Goal: Task Accomplishment & Management: Use online tool/utility

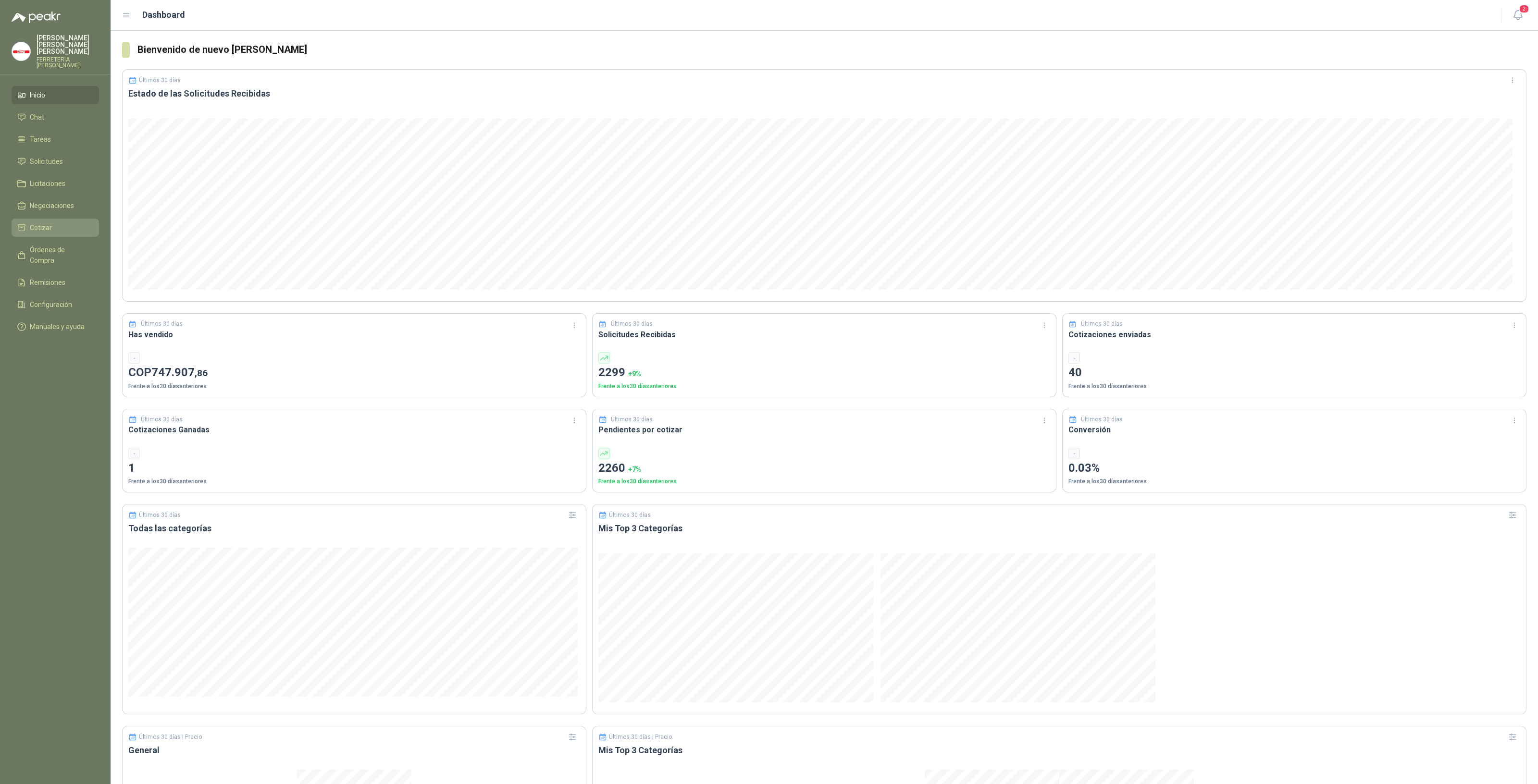
click at [43, 222] on span "Cotizar" at bounding box center [41, 227] width 22 height 10
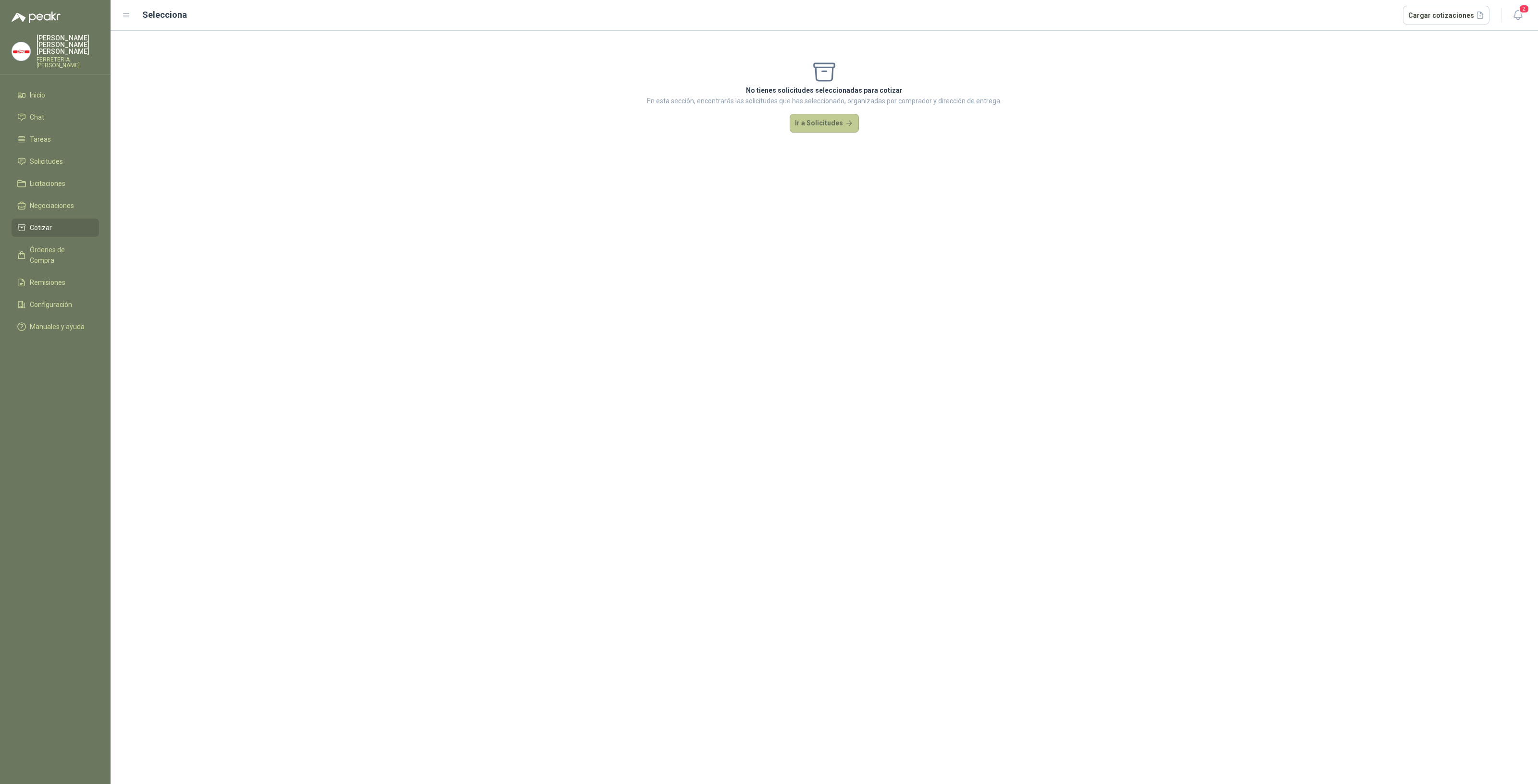
click at [797, 124] on button "Ir a Solicitudes" at bounding box center [824, 123] width 69 height 19
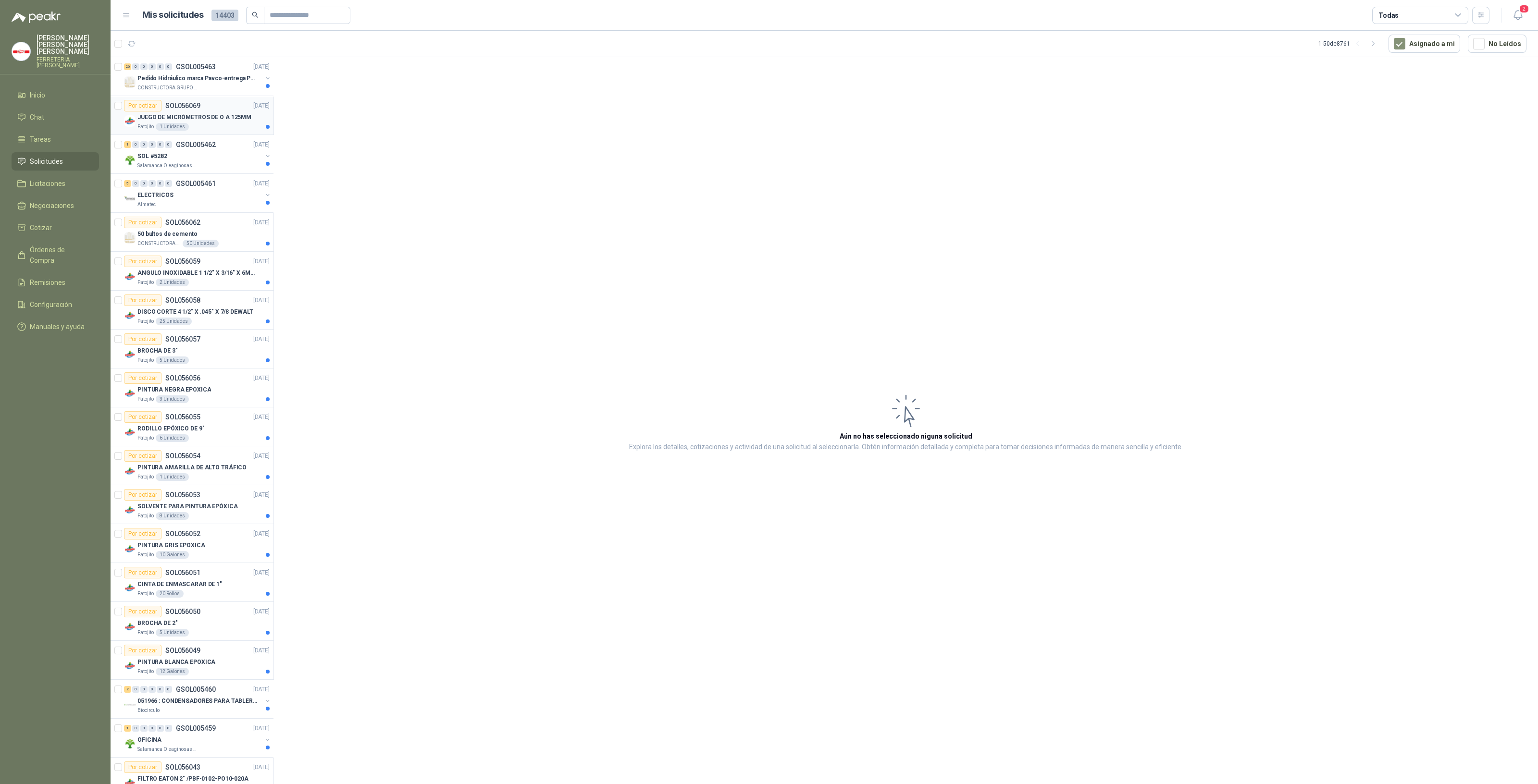
click at [174, 123] on div "1 Unidades" at bounding box center [173, 127] width 33 height 8
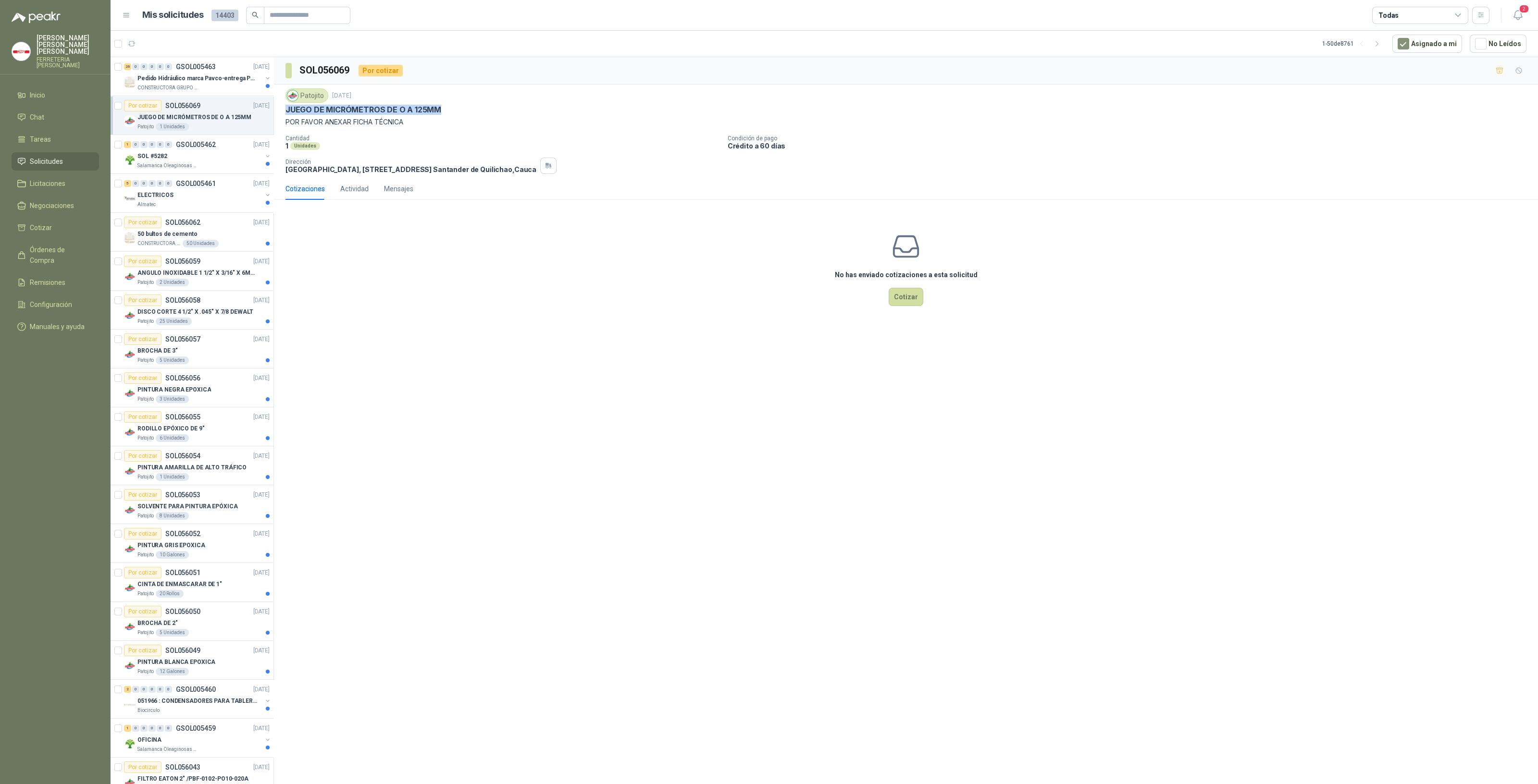
drag, startPoint x: 283, startPoint y: 107, endPoint x: 463, endPoint y: 111, distance: 180.0
click at [443, 111] on div "Patojito [DATE] JUEGO DE MICRÓMETROS DE O A 125MM POR FAVOR ANEXAR FICHA TÉCNIC…" at bounding box center [906, 131] width 1264 height 93
copy p "JUEGO DE MICRÓMETROS DE O A 125MM"
click at [180, 163] on p "Salamanca Oleaginosas SAS" at bounding box center [168, 166] width 61 height 8
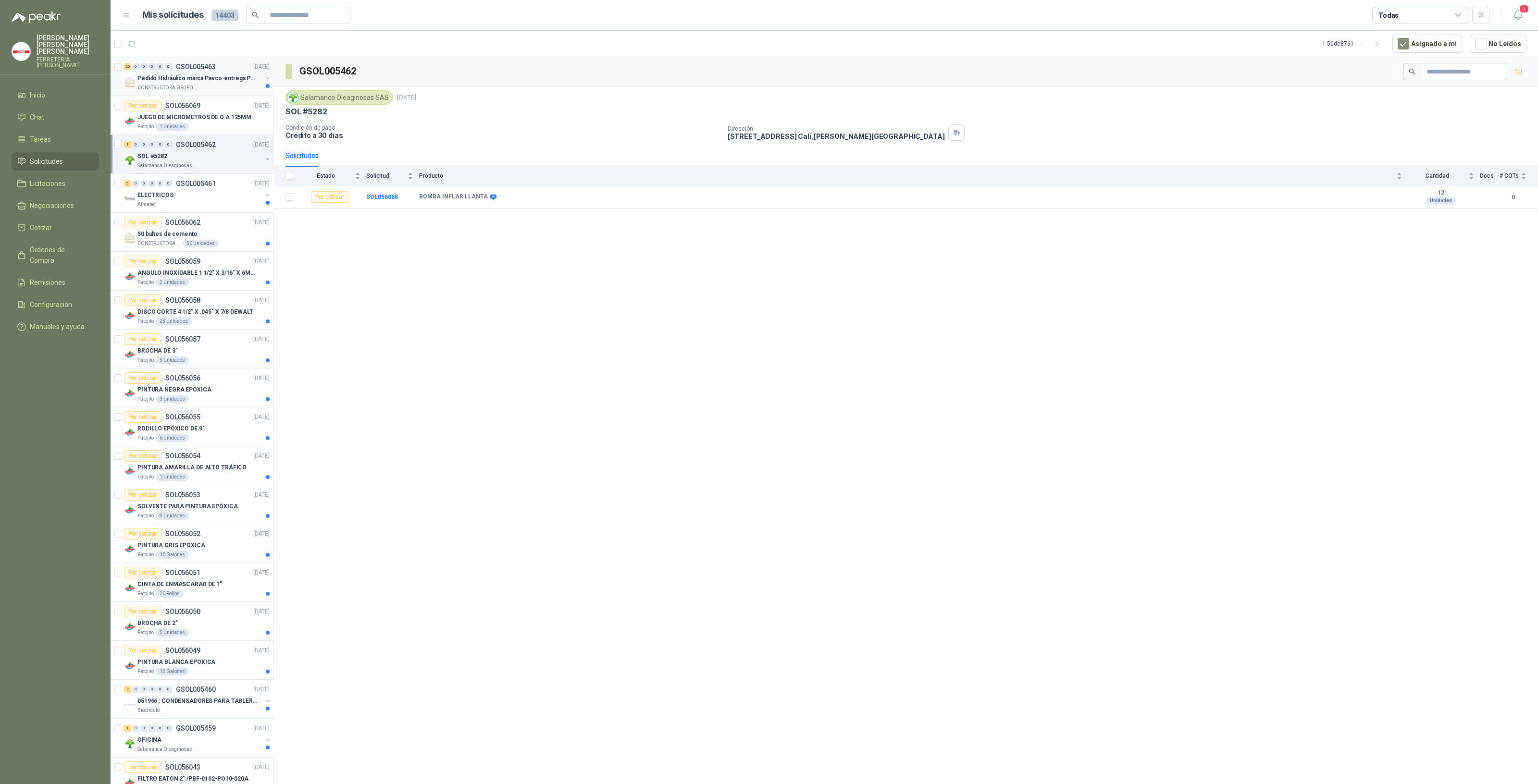
click at [205, 71] on div "26 0 0 0 0 0 GSOL005463 [DATE]" at bounding box center [197, 67] width 147 height 11
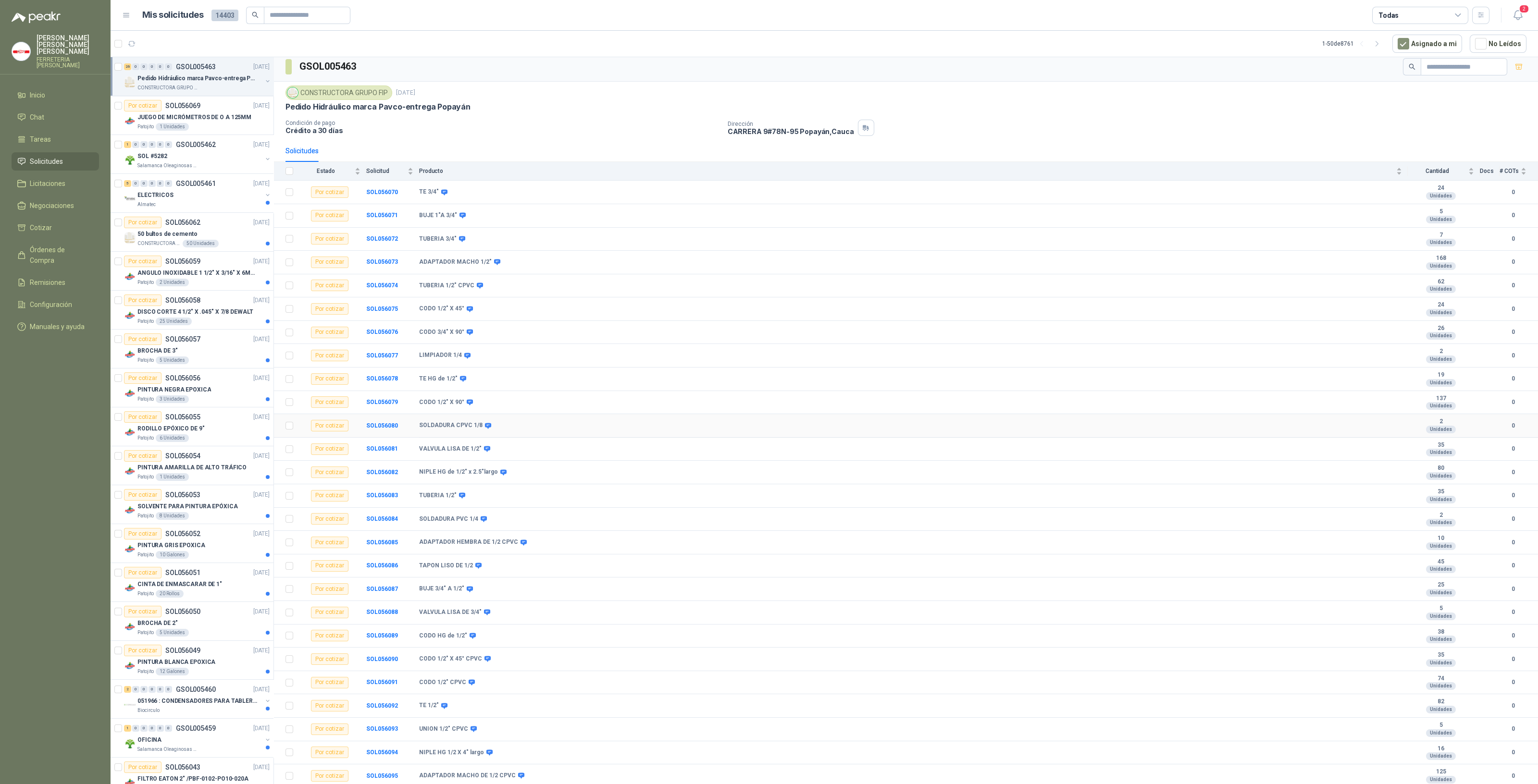
scroll to position [6, 0]
click at [189, 312] on p "DISCO CORTE 4 1/2" X .045" X 7/8 DEWALT" at bounding box center [195, 311] width 115 height 9
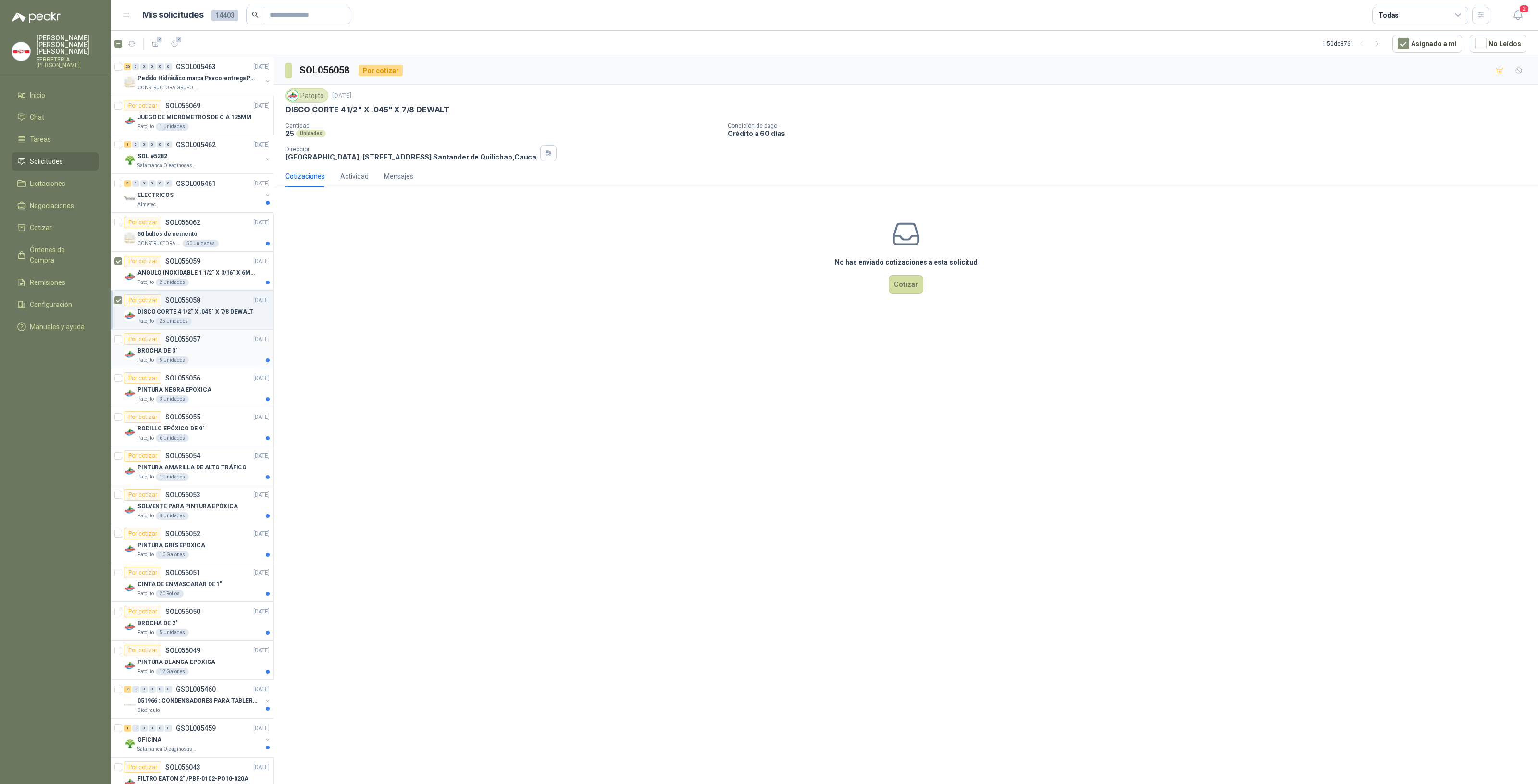
click at [118, 333] on div at bounding box center [119, 349] width 8 height 31
click at [118, 567] on div at bounding box center [119, 582] width 8 height 31
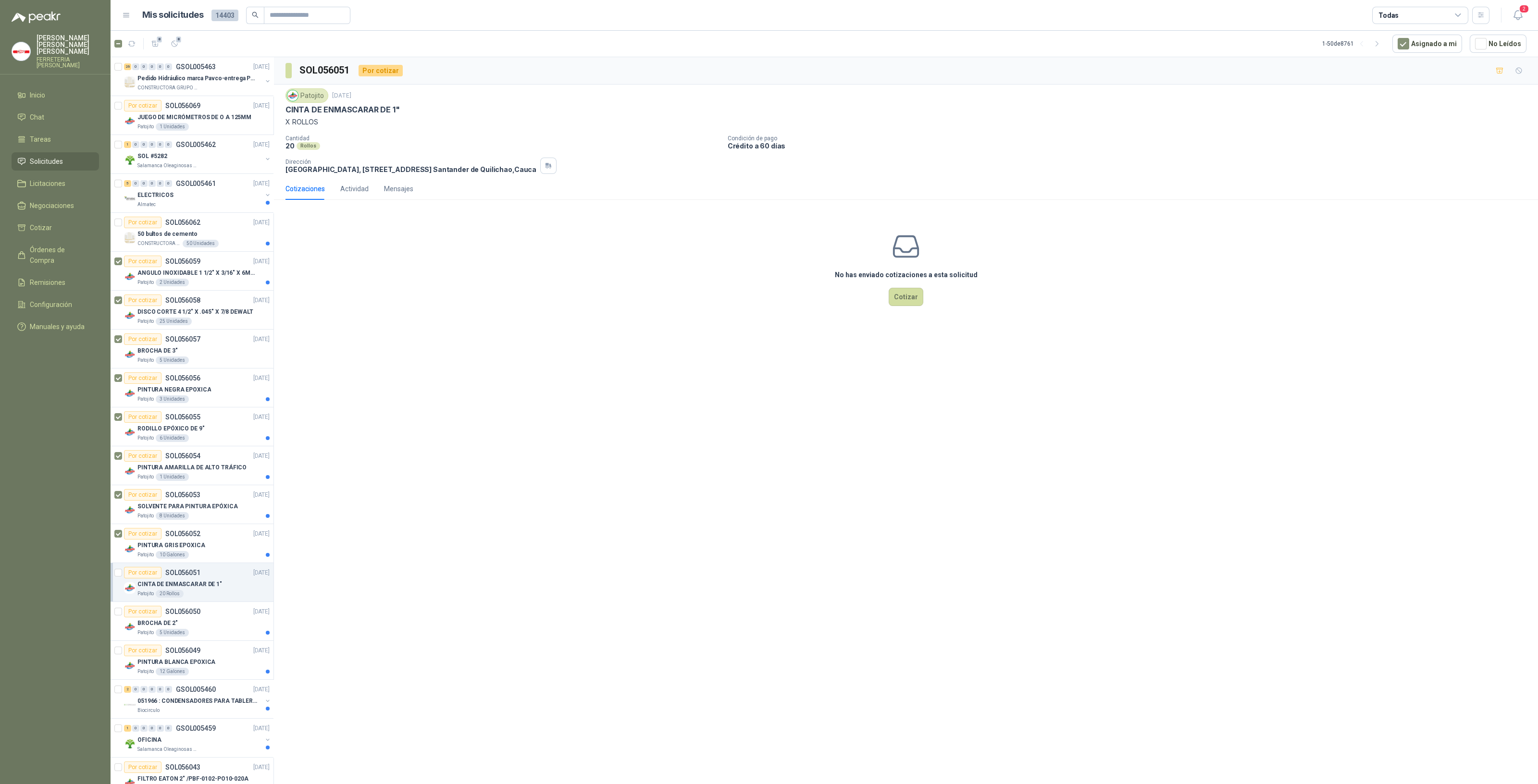
scroll to position [280, 0]
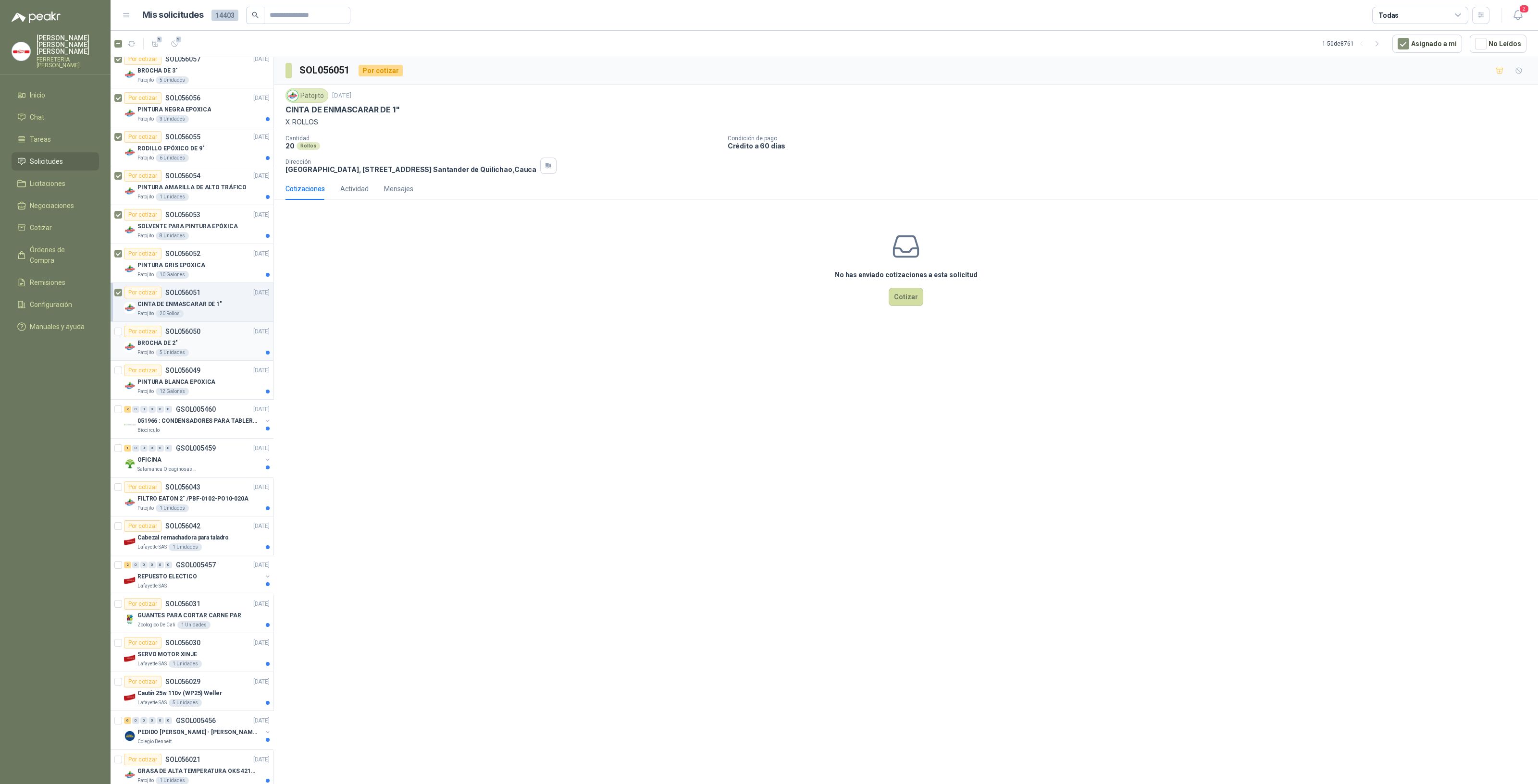
click at [118, 340] on div at bounding box center [119, 341] width 8 height 31
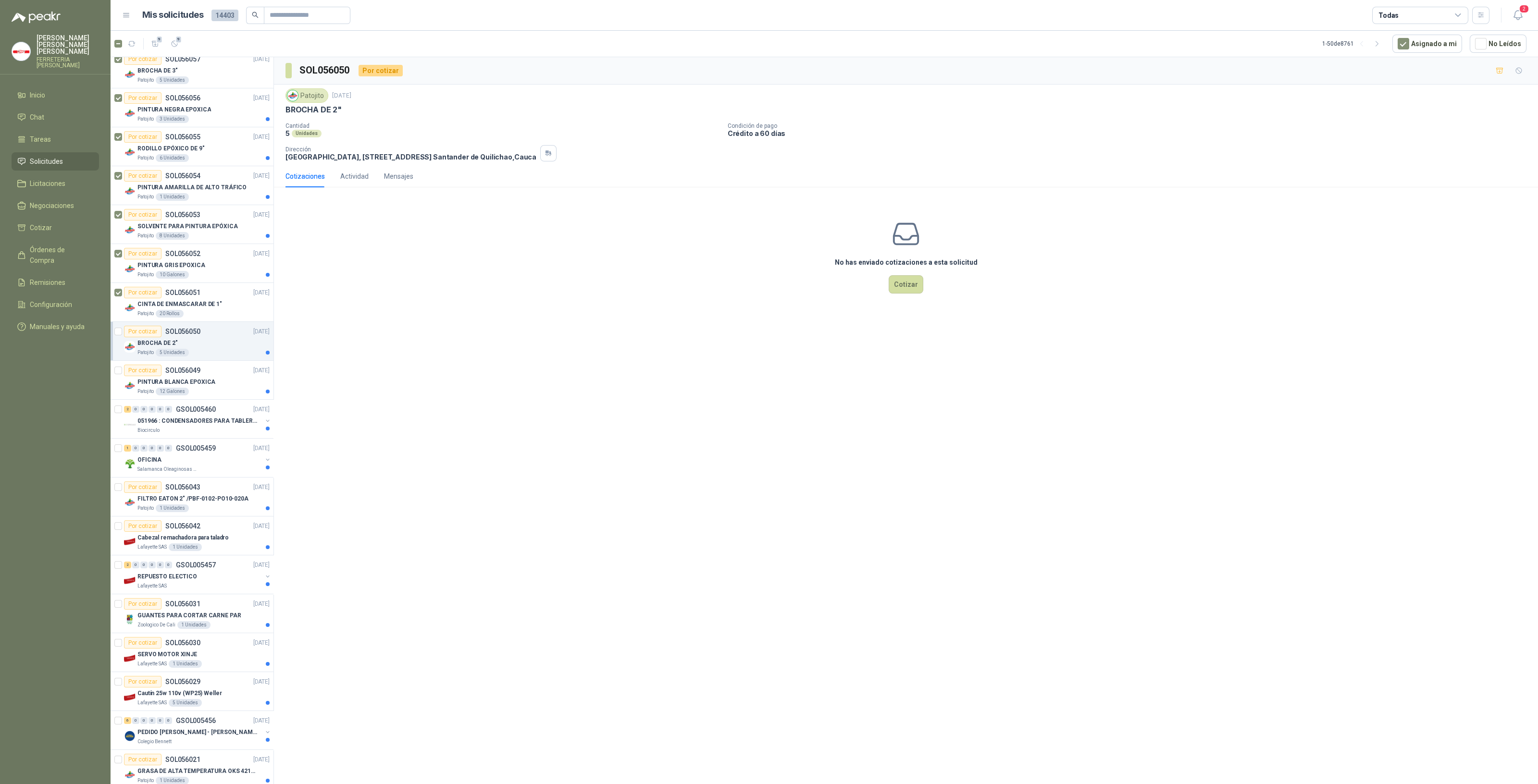
click at [120, 335] on div at bounding box center [119, 341] width 8 height 31
click at [119, 380] on div at bounding box center [119, 380] width 8 height 31
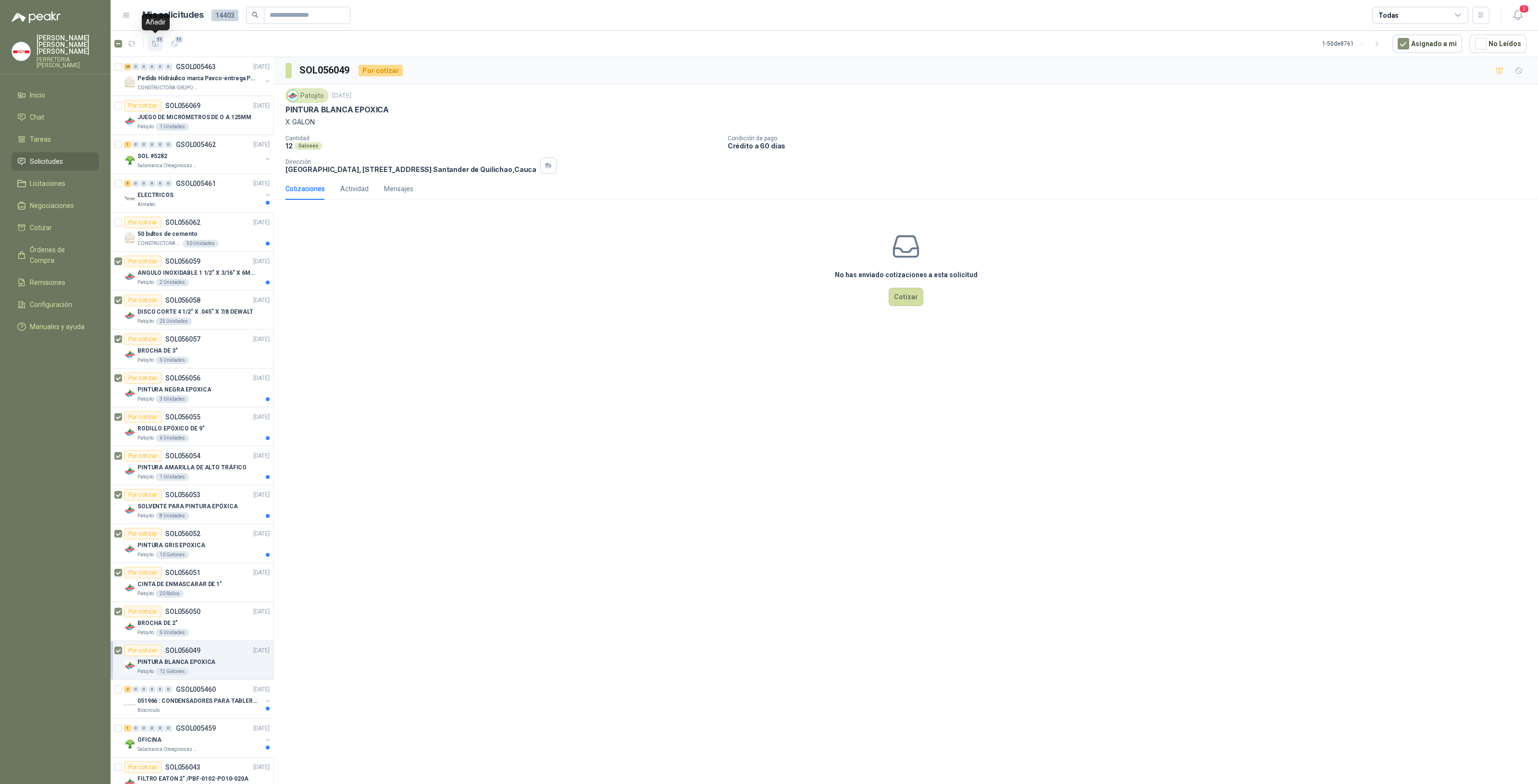
click at [158, 41] on span "11" at bounding box center [159, 40] width 9 height 8
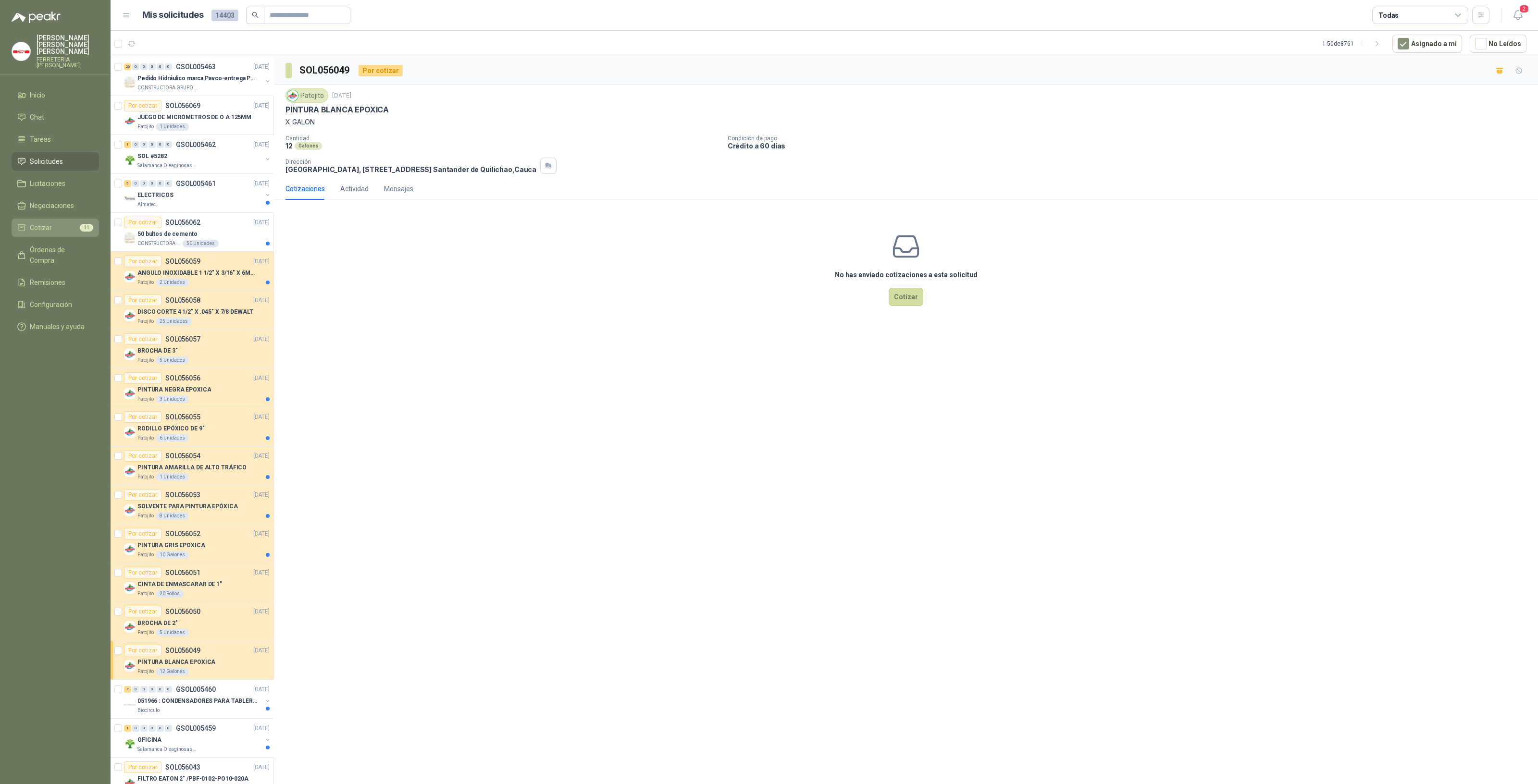
click at [61, 222] on li "Cotizar 11" at bounding box center [55, 227] width 76 height 10
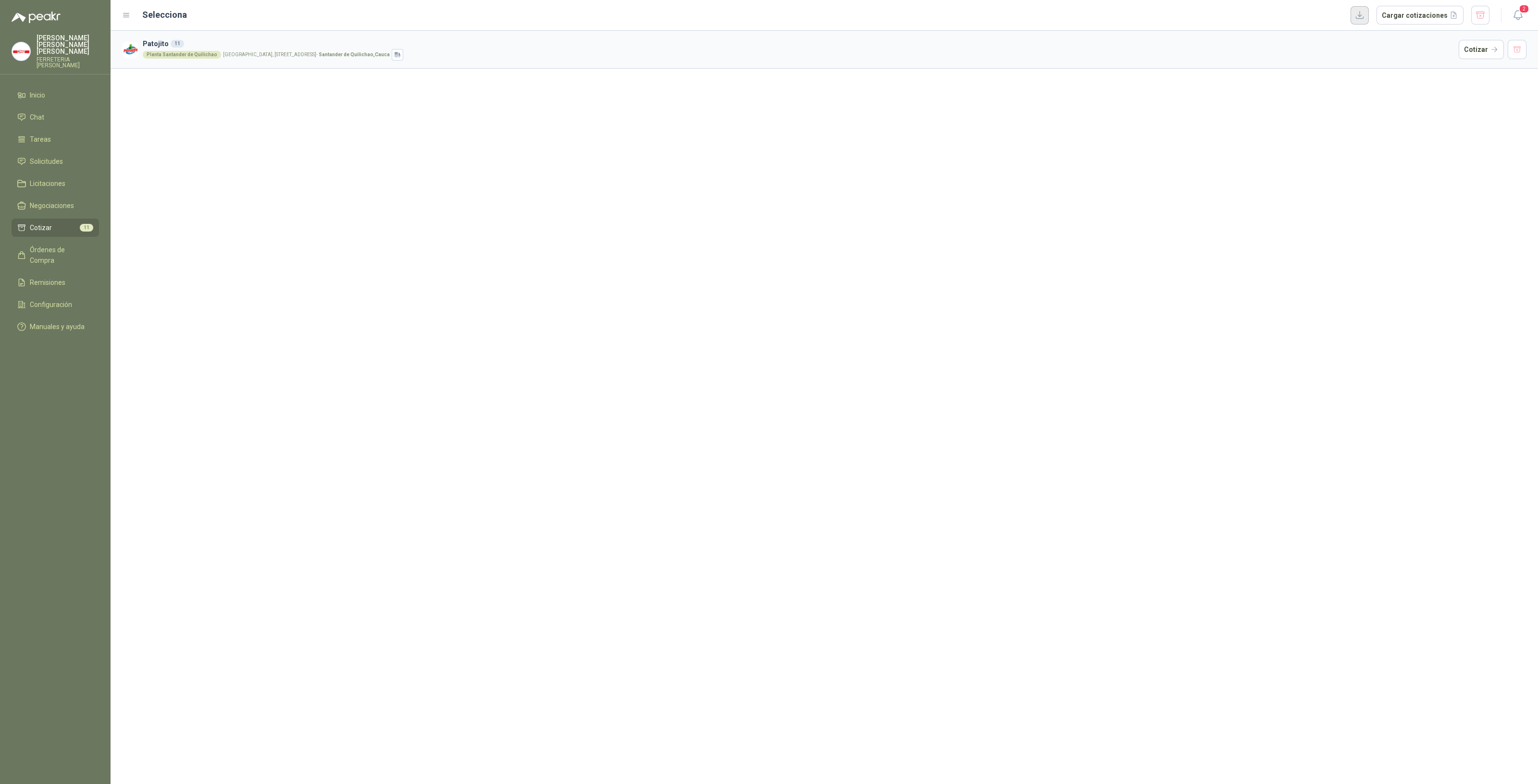
click at [1357, 14] on button "button" at bounding box center [1359, 15] width 18 height 18
click at [1363, 20] on button "button" at bounding box center [1359, 15] width 18 height 18
click at [53, 224] on li "Cotizar 11" at bounding box center [55, 227] width 76 height 10
click at [65, 222] on li "Cotizar 11" at bounding box center [55, 227] width 76 height 10
click at [42, 222] on span "Cotizar" at bounding box center [41, 227] width 22 height 10
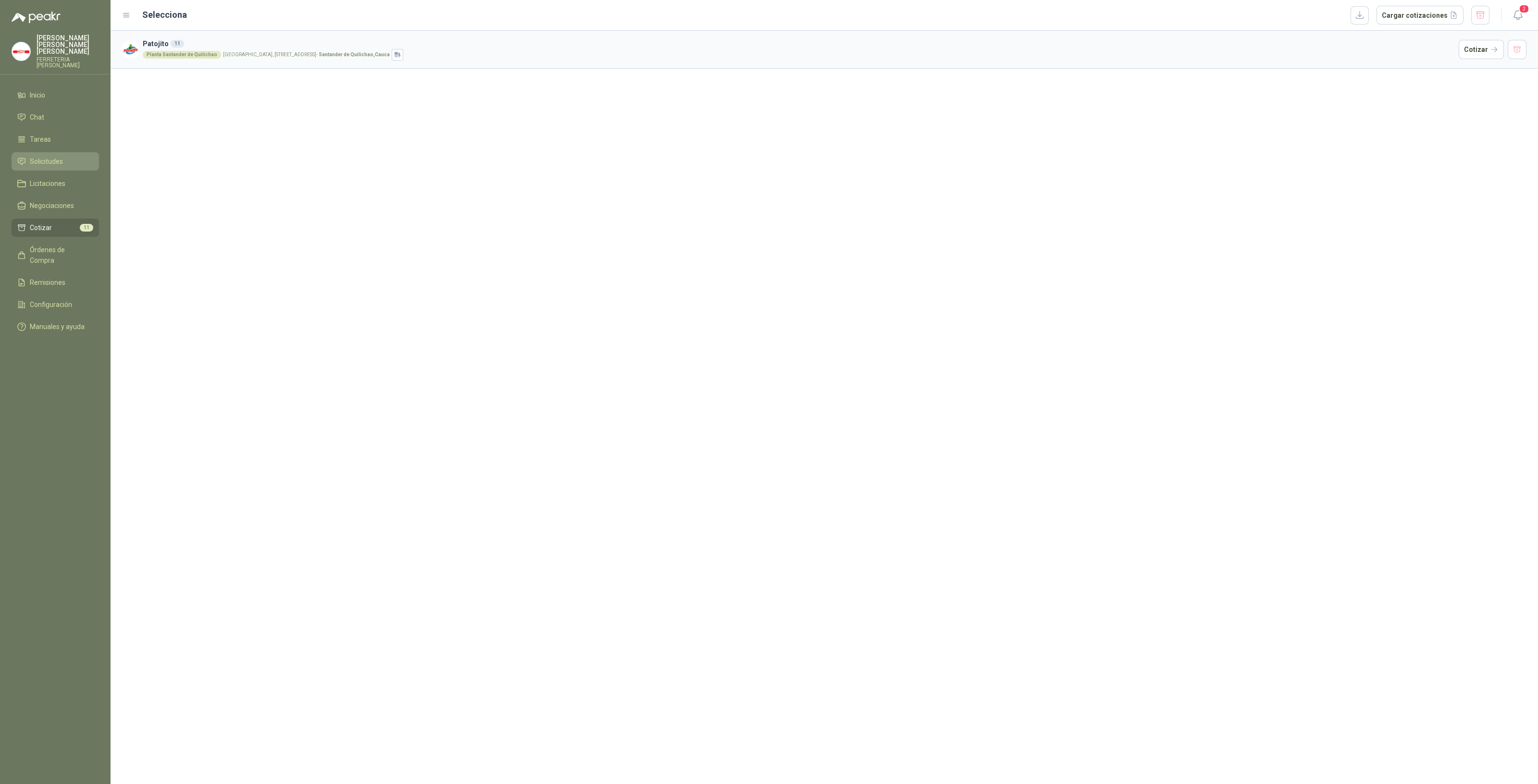
click at [54, 156] on span "Solicitudes" at bounding box center [46, 161] width 33 height 10
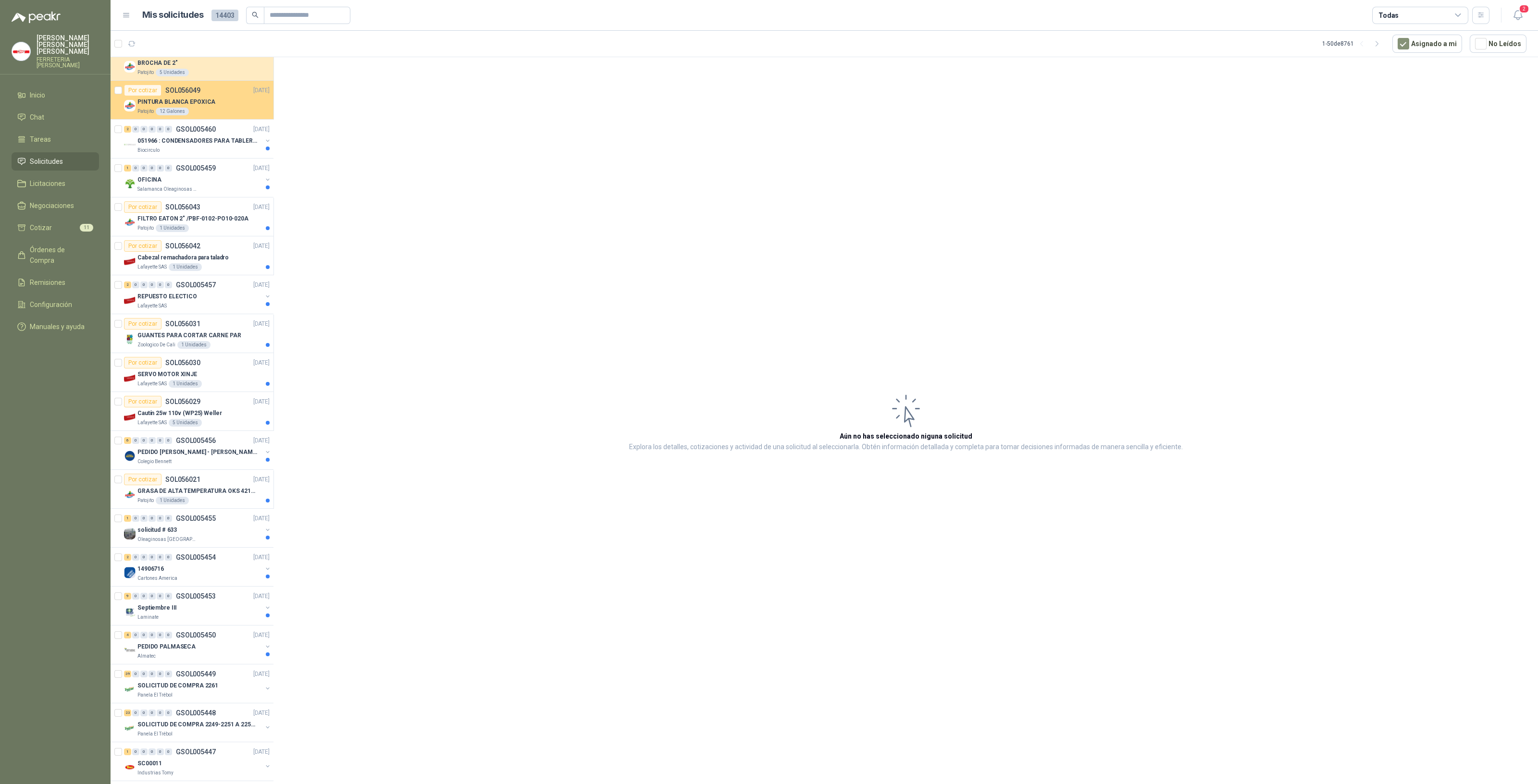
scroll to position [841, 0]
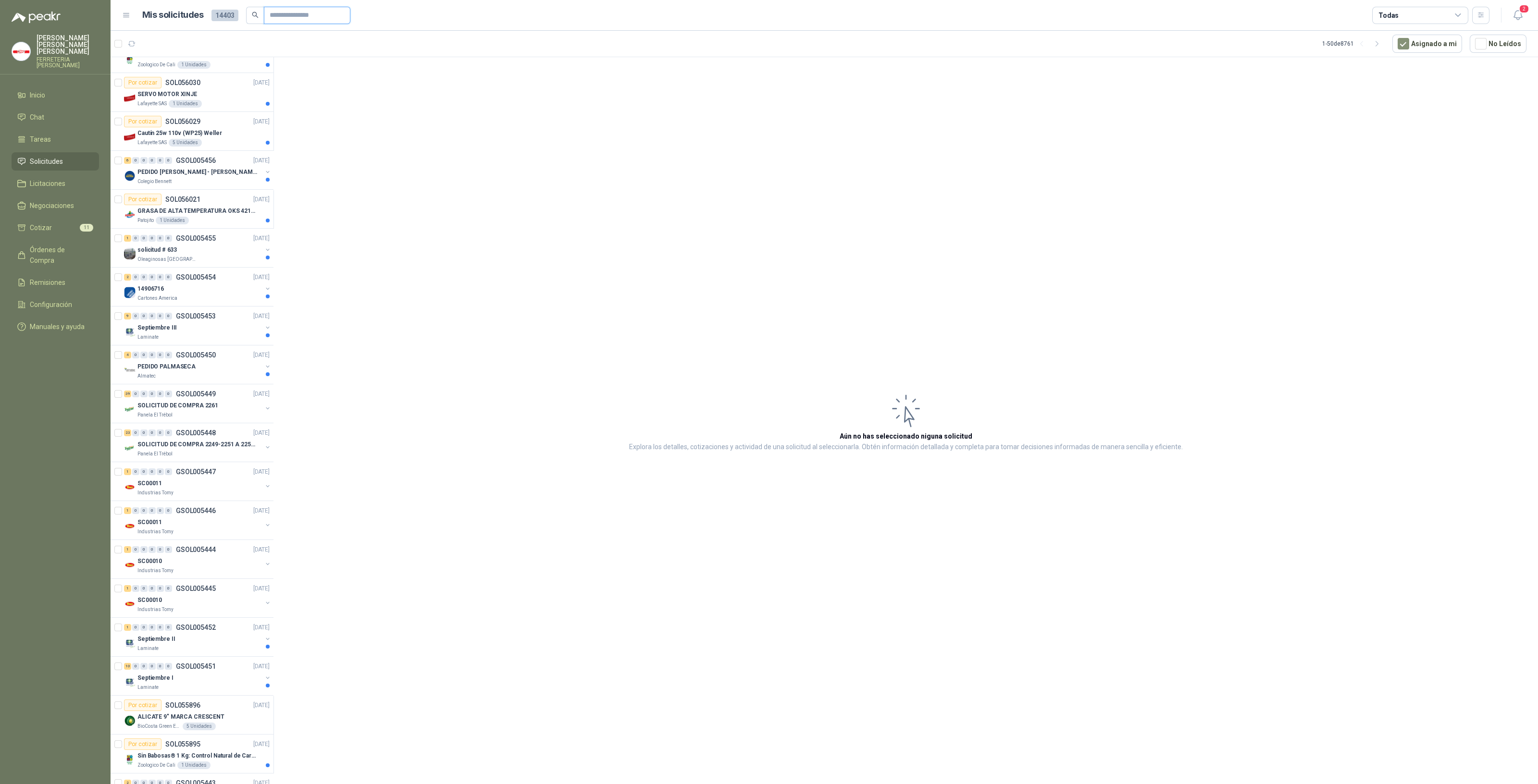
click at [282, 20] on input "text" at bounding box center [303, 15] width 68 height 17
type input "****"
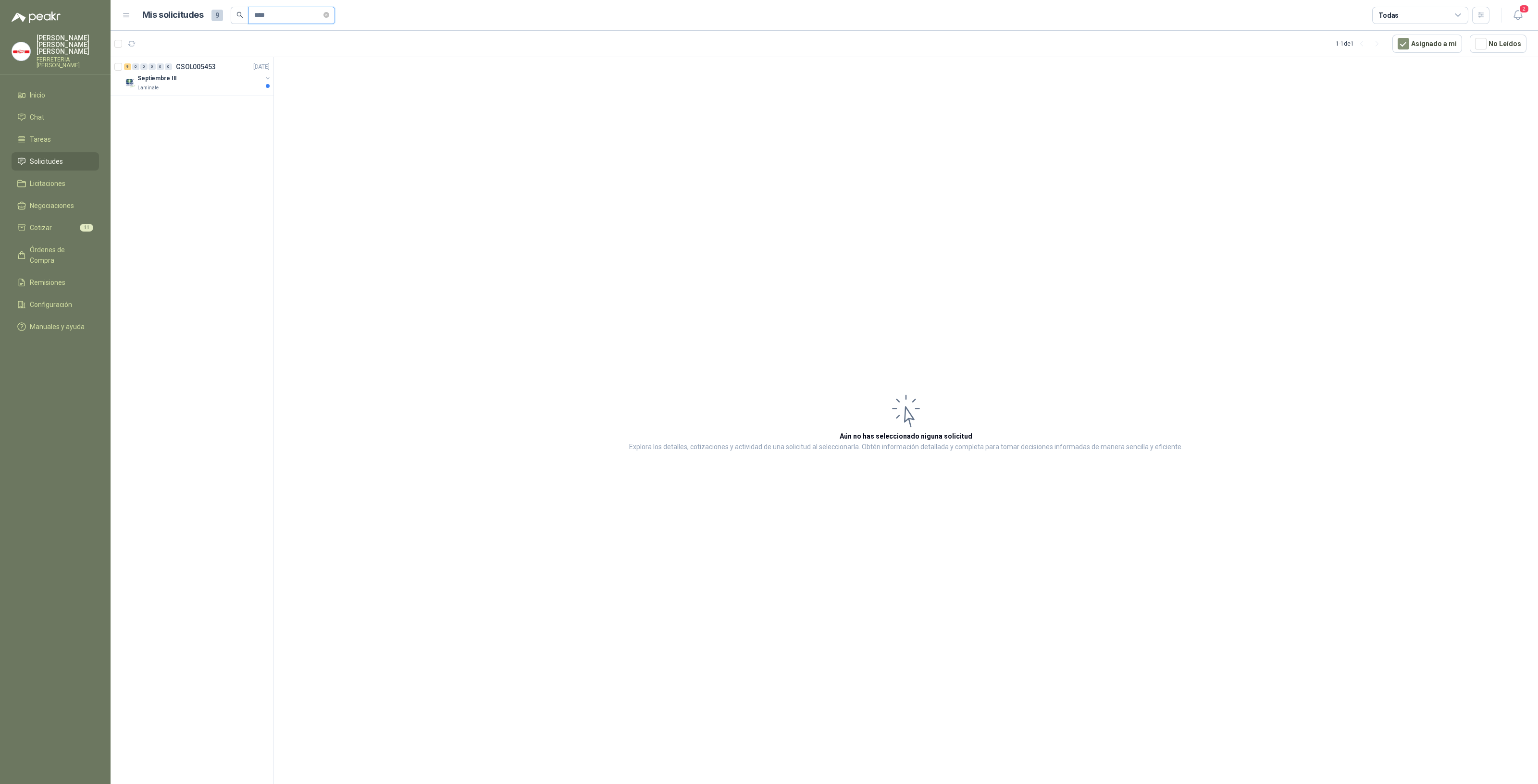
scroll to position [0, 0]
click at [177, 99] on div "9 0 0 0 0 0 GSOL005453 [DATE] Septiembre III Laminate" at bounding box center [192, 423] width 163 height 731
click at [182, 92] on div "9 0 0 0 0 0 GSOL005453 [DATE] Septiembre III Laminate" at bounding box center [192, 76] width 163 height 39
click at [192, 84] on div "Laminate" at bounding box center [200, 88] width 124 height 8
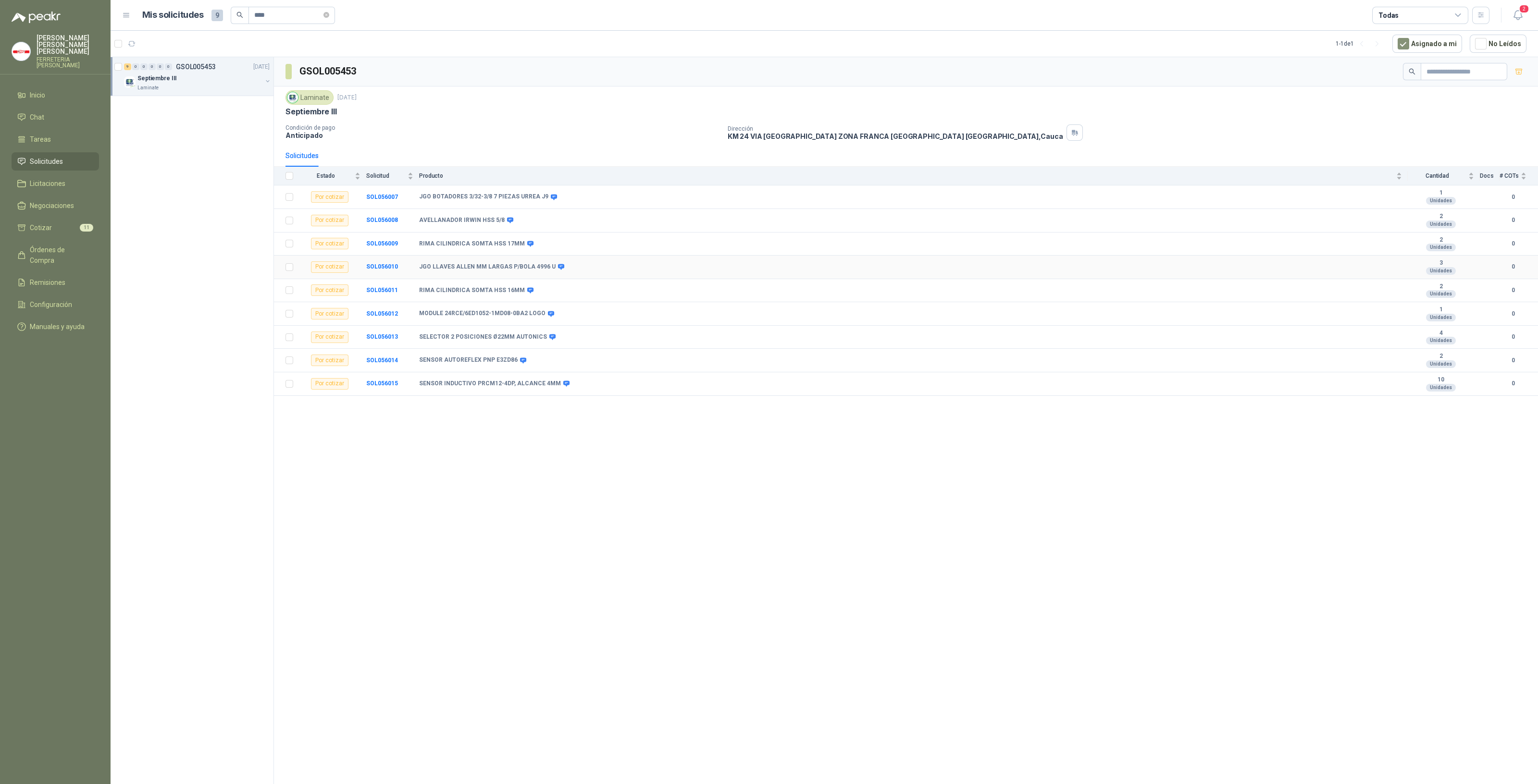
click at [334, 265] on div "Por cotizar" at bounding box center [330, 267] width 37 height 11
click at [378, 266] on b "SOL056010" at bounding box center [382, 267] width 32 height 6
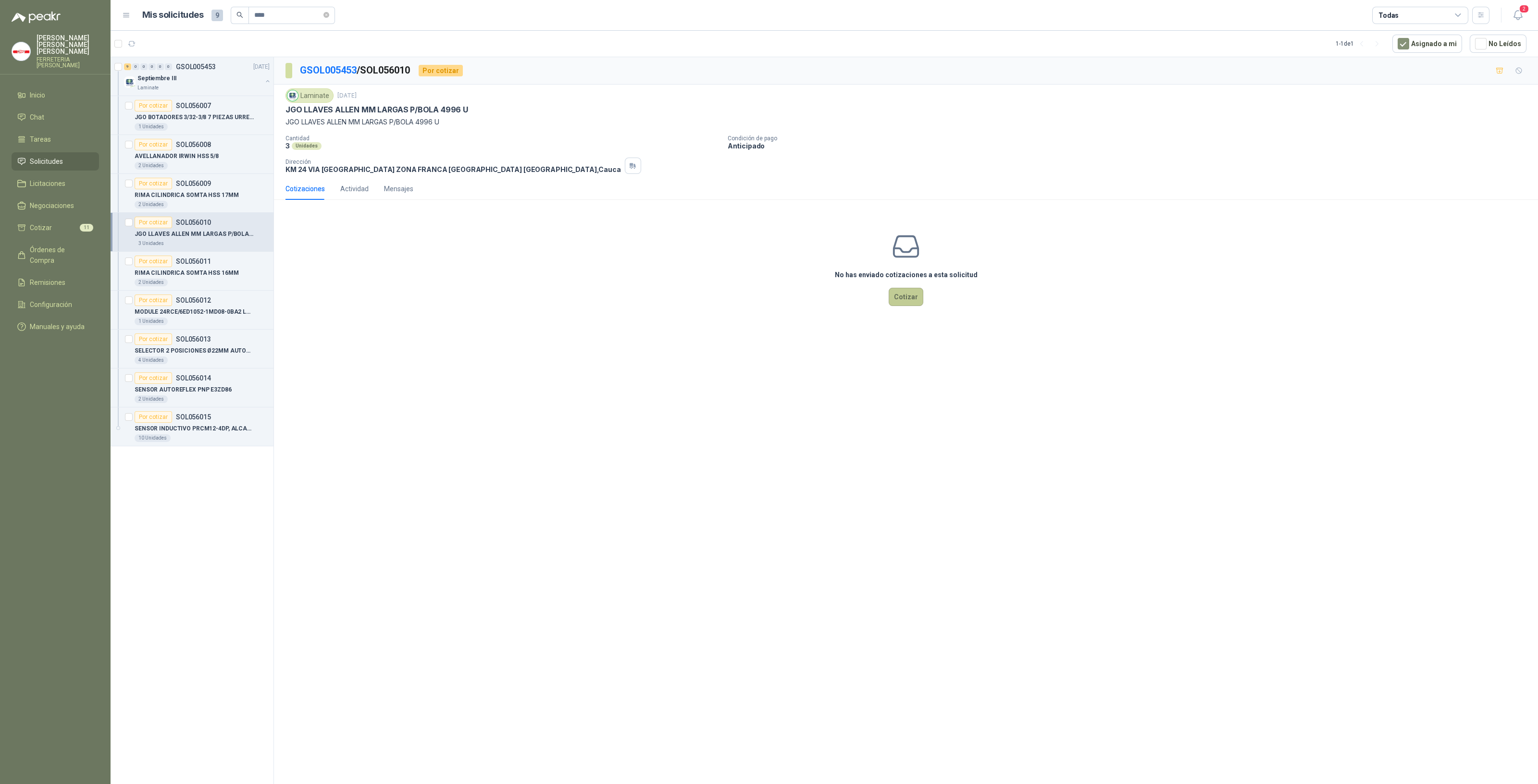
click at [911, 303] on button "Cotizar" at bounding box center [905, 297] width 34 height 18
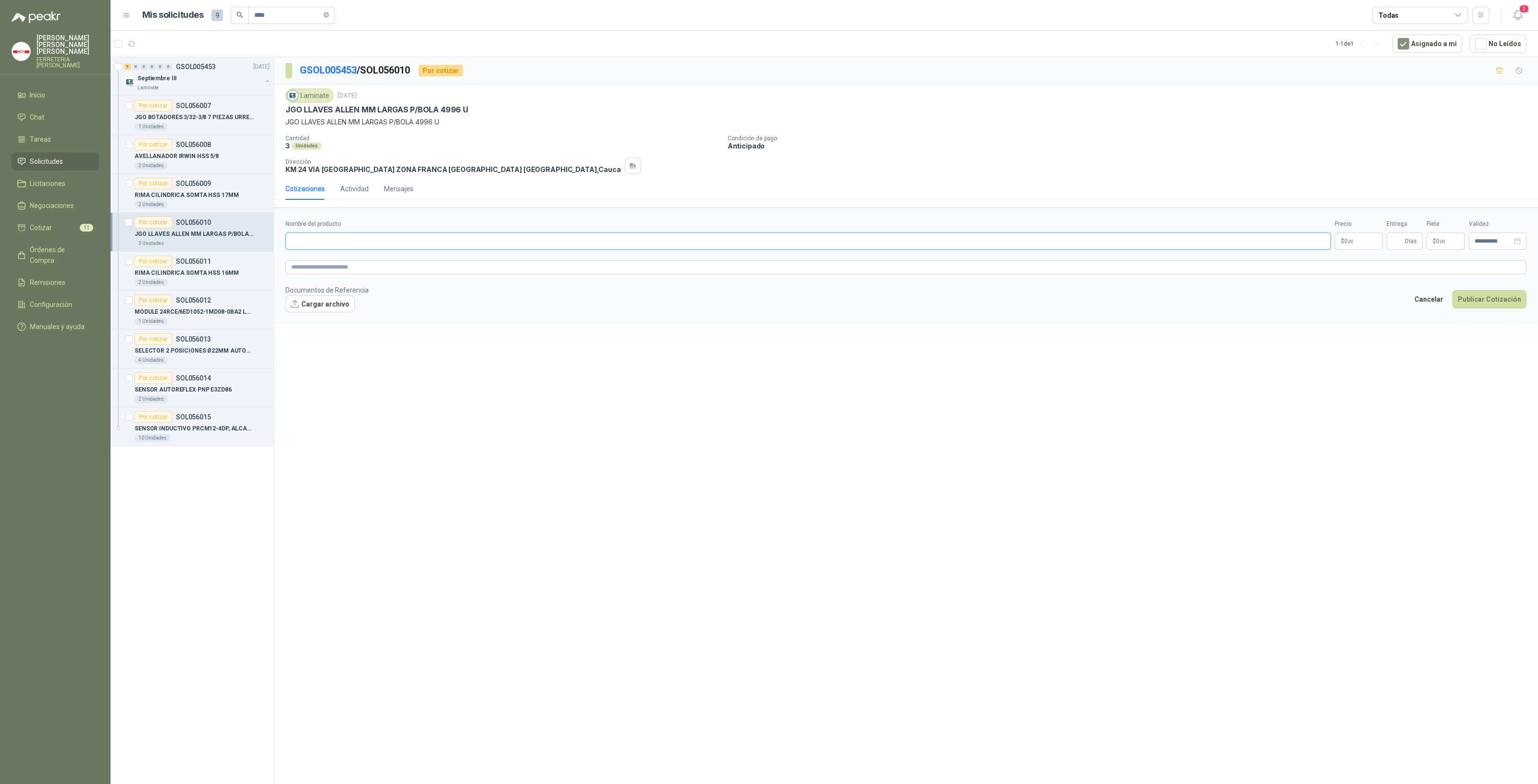
click at [466, 243] on input "Nombre del producto" at bounding box center [808, 241] width 1045 height 18
paste input "**********"
drag, startPoint x: 430, startPoint y: 239, endPoint x: 272, endPoint y: 265, distance: 160.1
click at [192, 227] on div "9 0 0 0 0 0 GSOL005453 [DATE] Septiembre III Laminate Por cotizar SOL056007 JGO…" at bounding box center [824, 422] width 1427 height 731
type input "**********"
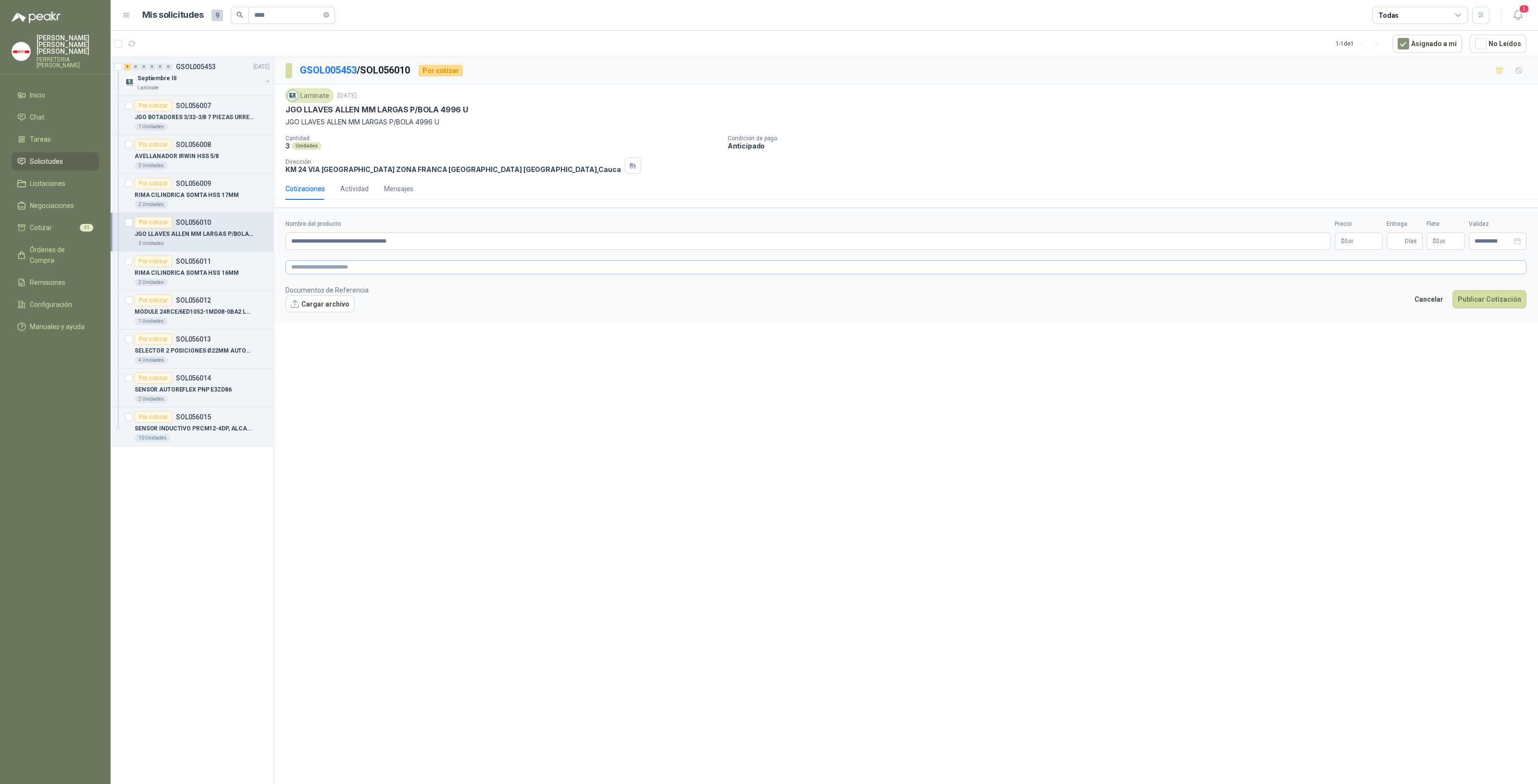
click at [294, 274] on form "**********" at bounding box center [906, 266] width 1264 height 116
click at [298, 269] on textarea at bounding box center [906, 267] width 1241 height 14
paste textarea "**********"
type textarea "**********"
click at [1356, 241] on p "$ 0 ,00" at bounding box center [1358, 241] width 48 height 18
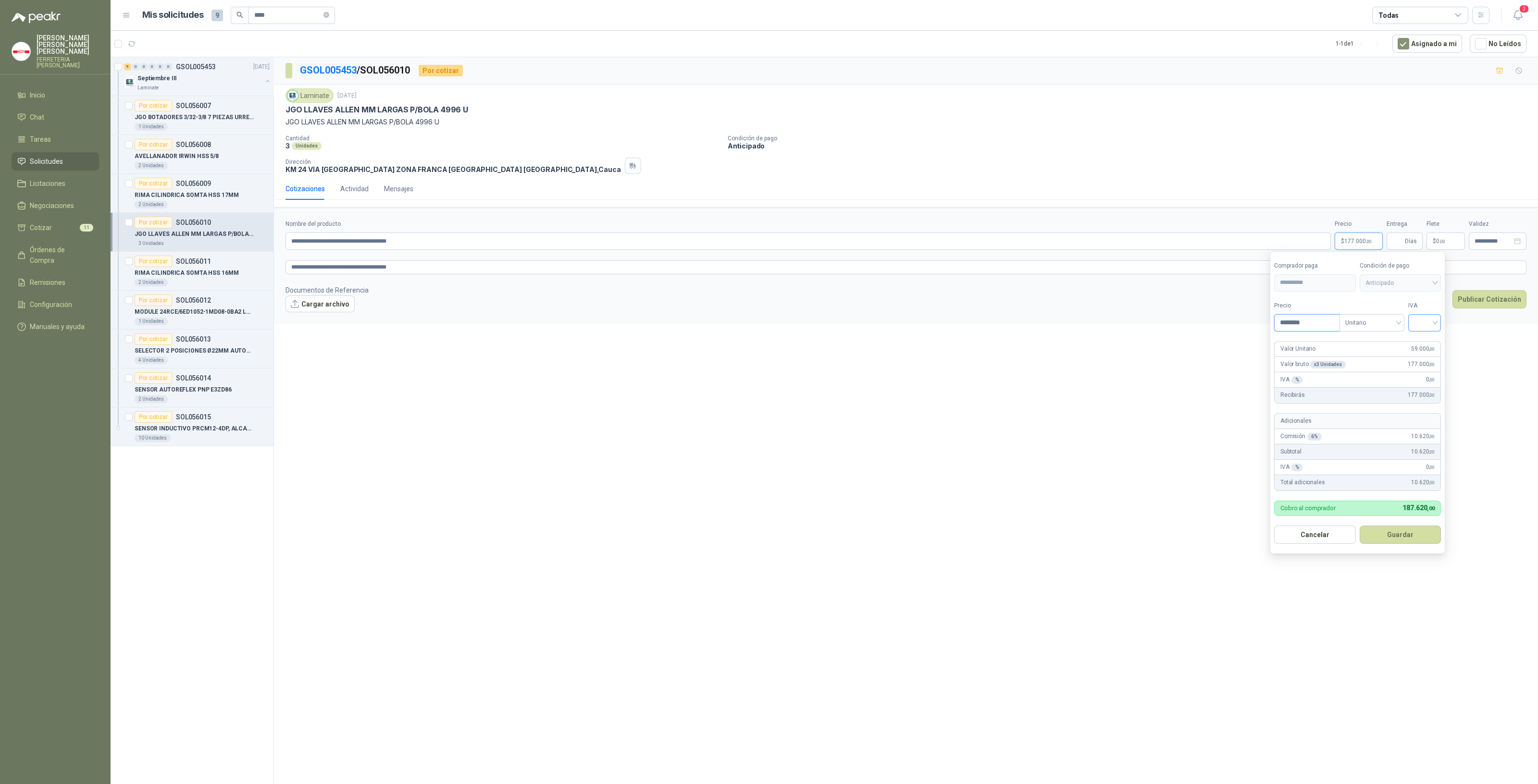
type input "********"
click at [1427, 323] on input "search" at bounding box center [1424, 322] width 21 height 14
drag, startPoint x: 1421, startPoint y: 342, endPoint x: 1464, endPoint y: 361, distance: 47.0
click at [1422, 342] on div "19%" at bounding box center [1427, 342] width 18 height 10
click at [1415, 536] on button "Guardar" at bounding box center [1402, 534] width 83 height 18
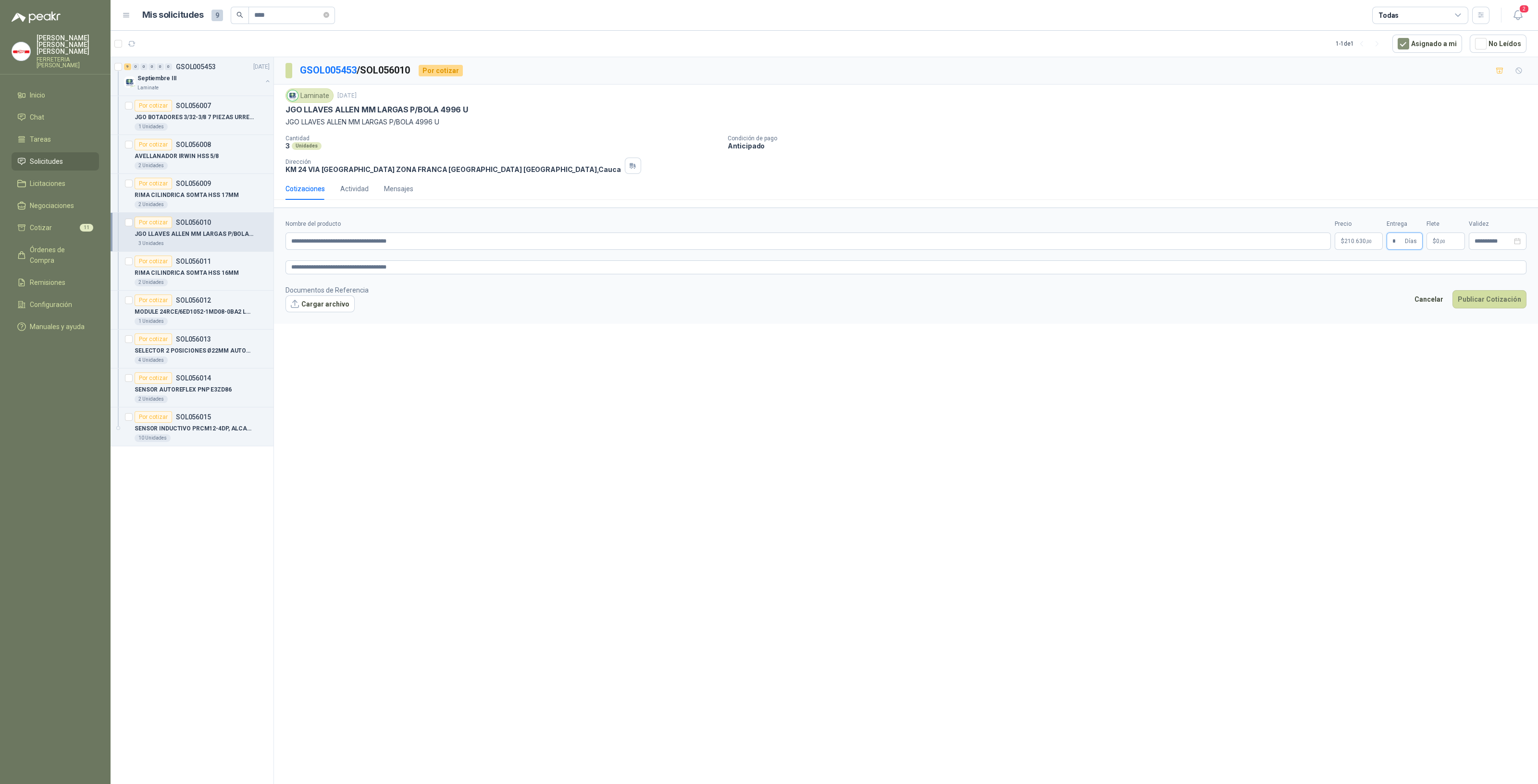
type input "*"
drag, startPoint x: 1446, startPoint y: 146, endPoint x: 1423, endPoint y: 146, distance: 23.0
click at [1423, 146] on input "***" at bounding box center [1450, 142] width 68 height 17
type input "********"
click at [1517, 241] on icon "close-circle" at bounding box center [1517, 241] width 6 height 6
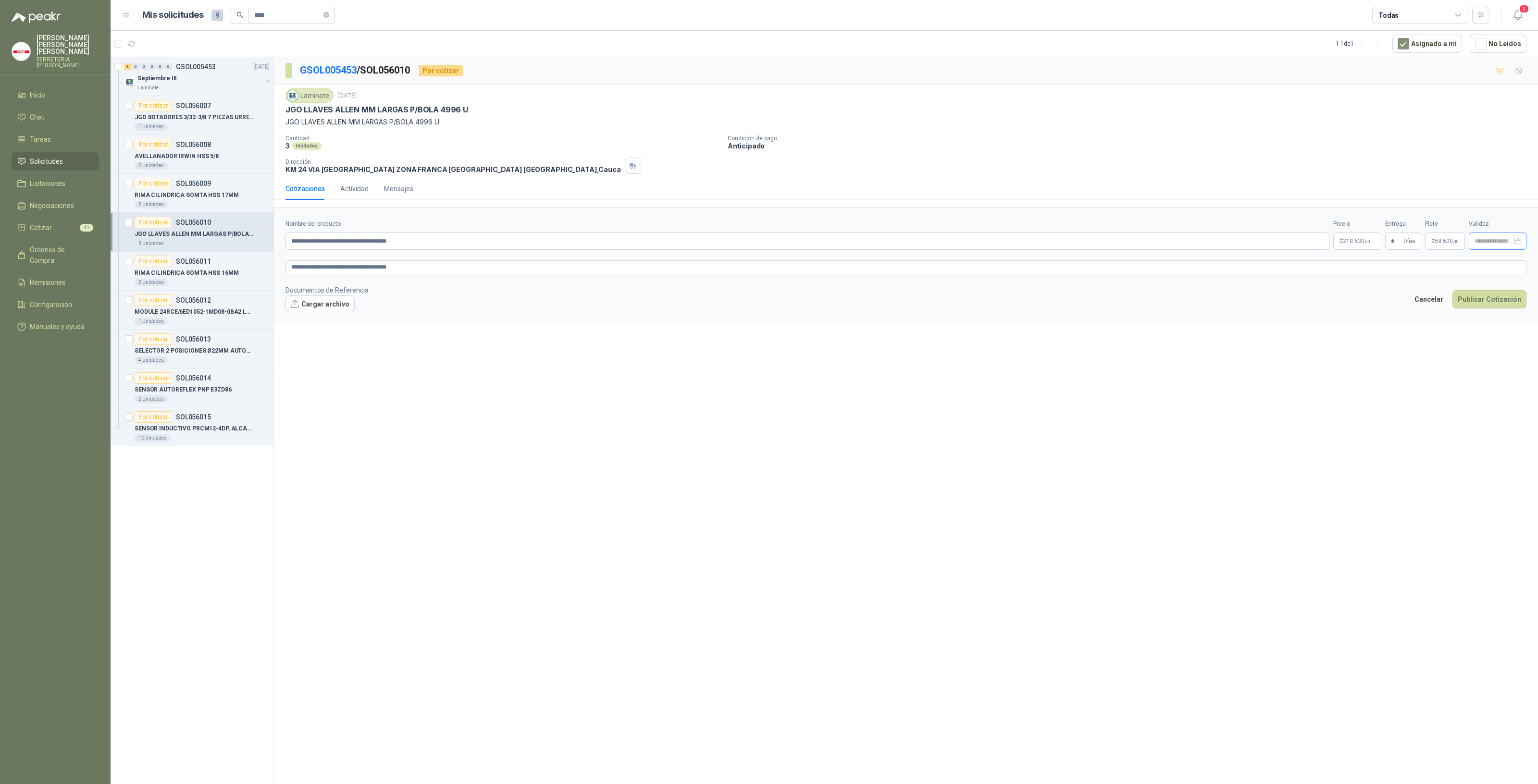
click at [1516, 240] on div at bounding box center [1497, 241] width 46 height 6
click at [1443, 368] on div "30" at bounding box center [1439, 370] width 11 height 11
type input "**********"
click at [1443, 244] on span "59.500 ,00" at bounding box center [1446, 240] width 24 height 6
click at [1430, 145] on input "********" at bounding box center [1449, 142] width 68 height 17
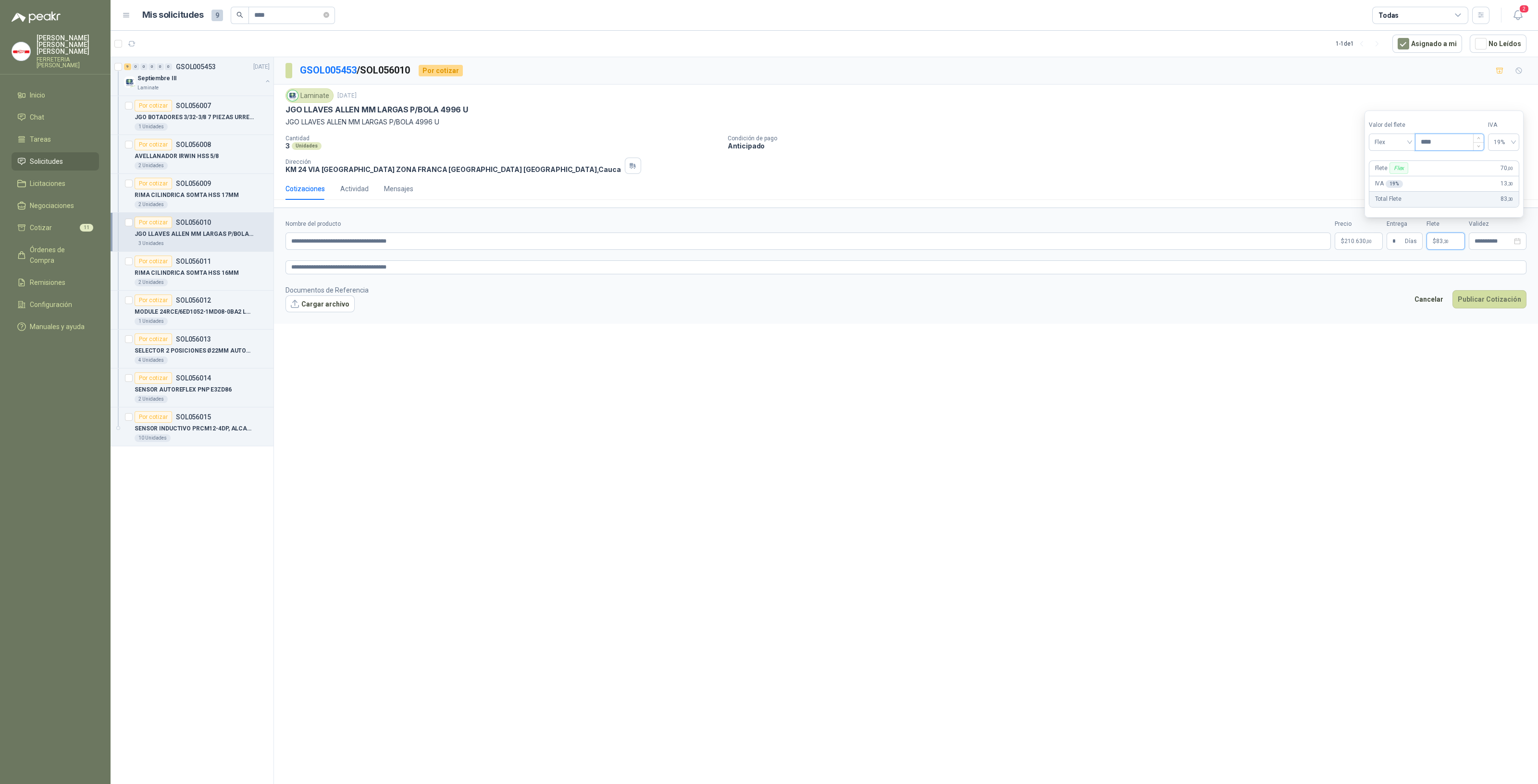
drag, startPoint x: 1466, startPoint y: 140, endPoint x: 1462, endPoint y: 149, distance: 9.8
click at [1466, 142] on input "****" at bounding box center [1450, 142] width 68 height 17
type input "********"
click at [1462, 263] on textarea "**********" at bounding box center [906, 267] width 1241 height 14
click at [1481, 298] on button "Publicar Cotización" at bounding box center [1489, 299] width 74 height 18
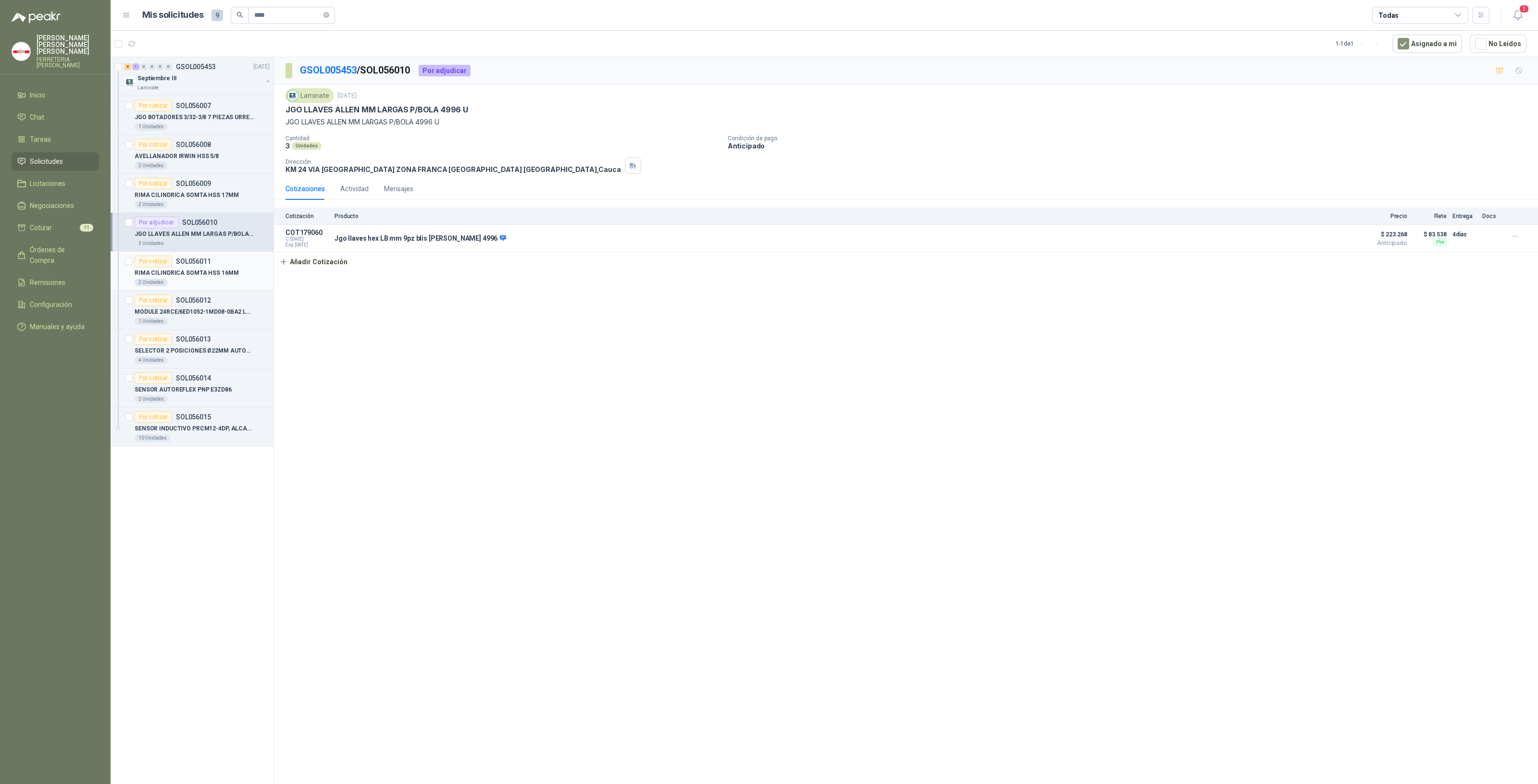
click at [205, 274] on p "RIMA CILINDRICA SOMTA HSS 16MM" at bounding box center [186, 272] width 103 height 9
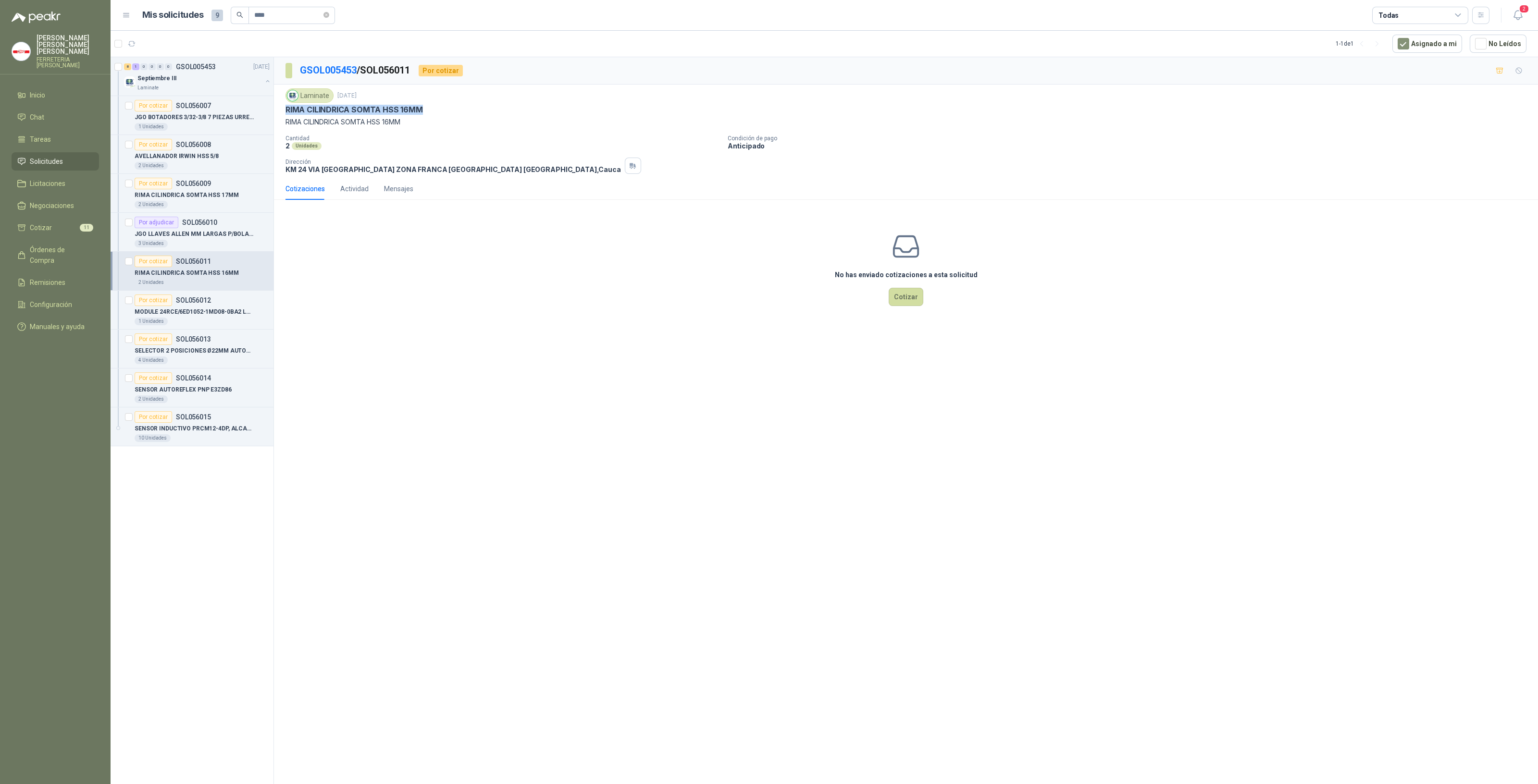
drag, startPoint x: 424, startPoint y: 107, endPoint x: 285, endPoint y: 109, distance: 139.0
click at [286, 109] on div "RIMA CILINDRICA SOMTA HSS 16MM" at bounding box center [906, 110] width 1241 height 10
copy p "RIMA CILINDRICA SOMTA HSS 16MM"
click at [190, 194] on p "RIMA CILINDRICA SOMTA HSS 17MM" at bounding box center [186, 195] width 103 height 9
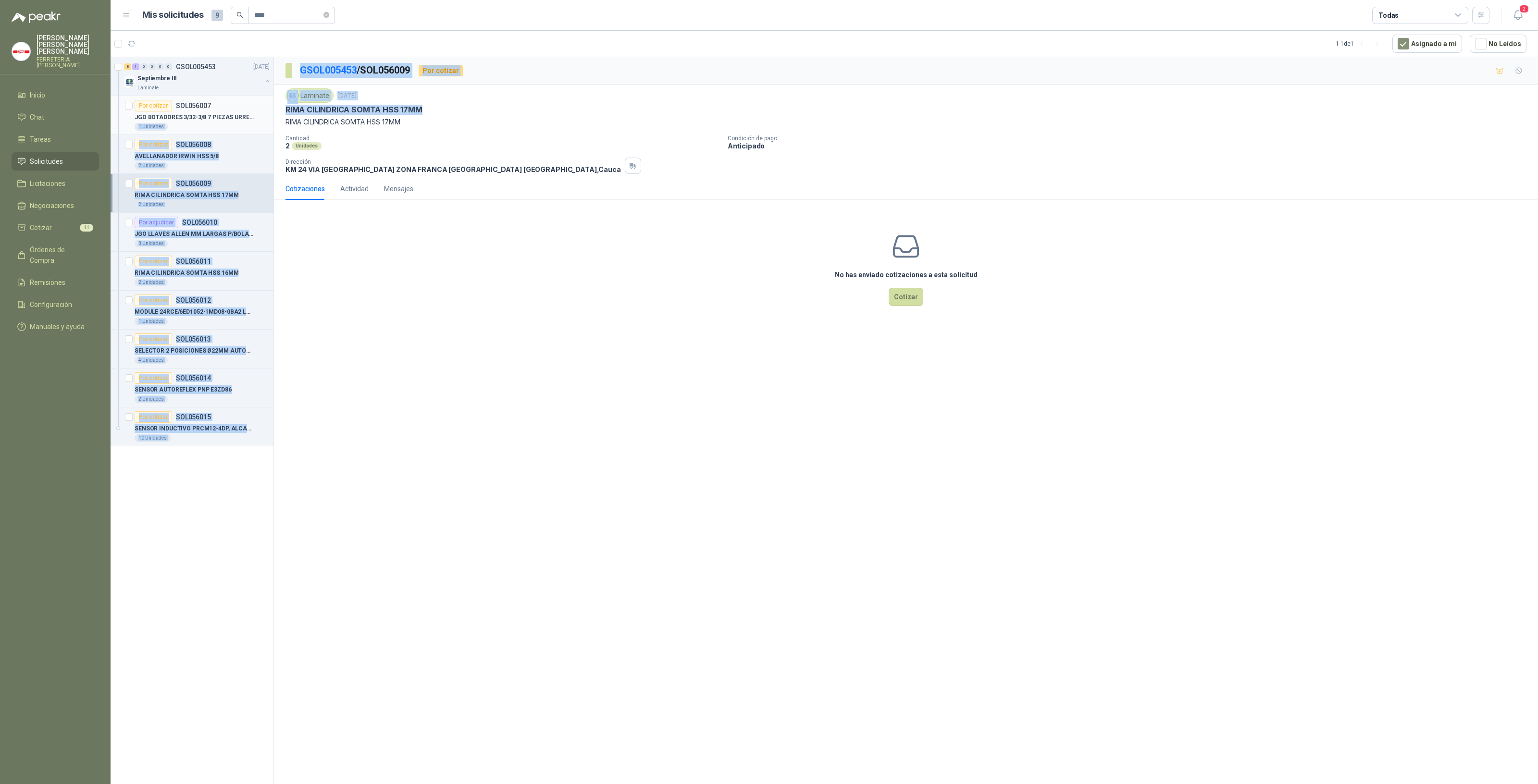
drag, startPoint x: 441, startPoint y: 109, endPoint x: 270, endPoint y: 112, distance: 171.0
click at [270, 112] on div "8 1 0 0 0 0 GSOL005453 [DATE] Septiembre III Laminate Por cotizar SOL056007 JGO…" at bounding box center [824, 422] width 1427 height 731
copy div "1 Unidades Por cotizar SOL056008 AVELLANADOR [PERSON_NAME] HSS 5/8 2 Unidades P…"
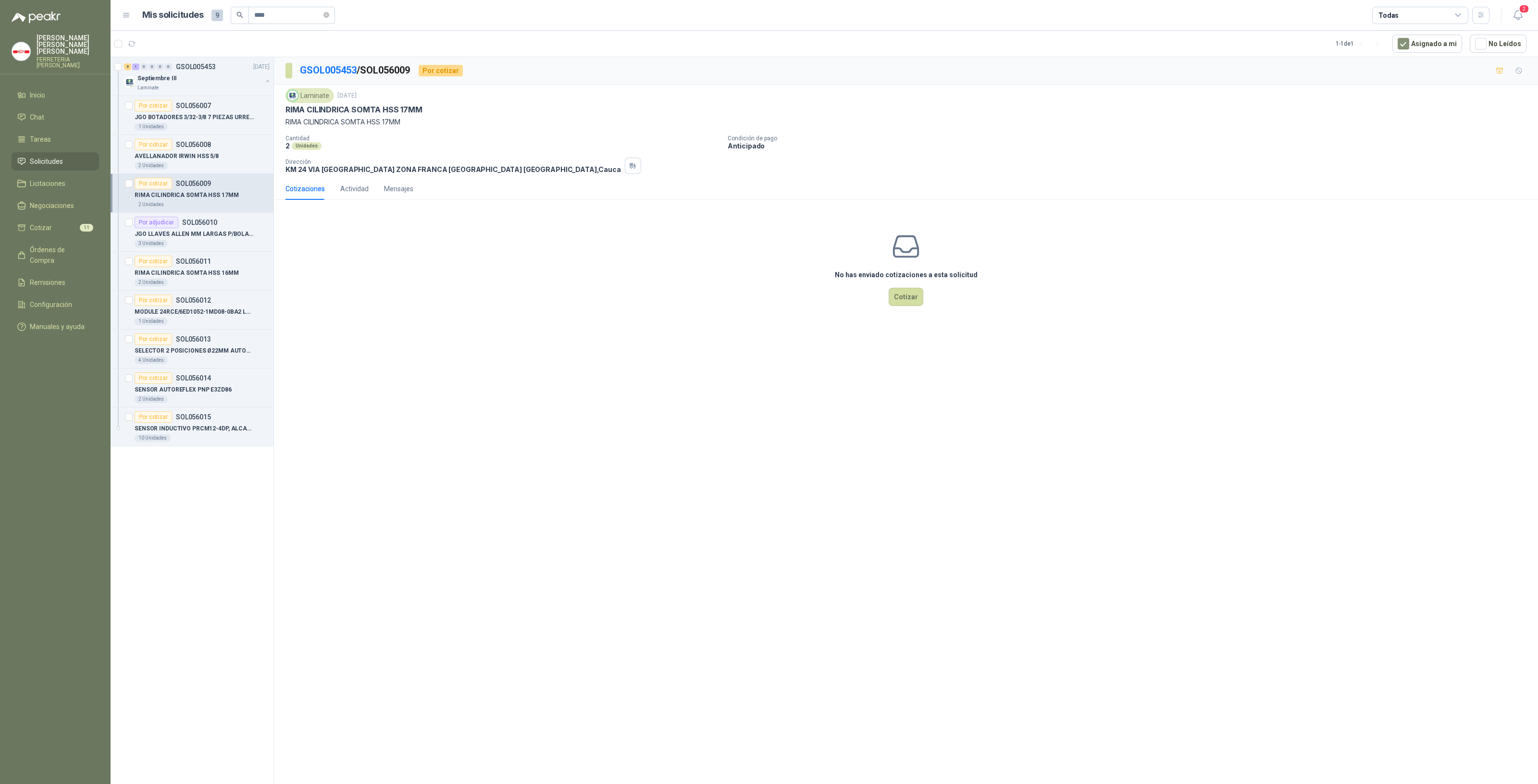
drag, startPoint x: 449, startPoint y: 166, endPoint x: 437, endPoint y: 115, distance: 52.4
click at [449, 164] on div "Dirección KM [STREET_ADDRESS]" at bounding box center [453, 166] width 335 height 15
copy p "RIMA CILINDRICA SOMTA HSS 17MM"
drag, startPoint x: 435, startPoint y: 106, endPoint x: 285, endPoint y: 111, distance: 150.1
click at [286, 111] on div "RIMA CILINDRICA SOMTA HSS 17MM" at bounding box center [906, 110] width 1241 height 10
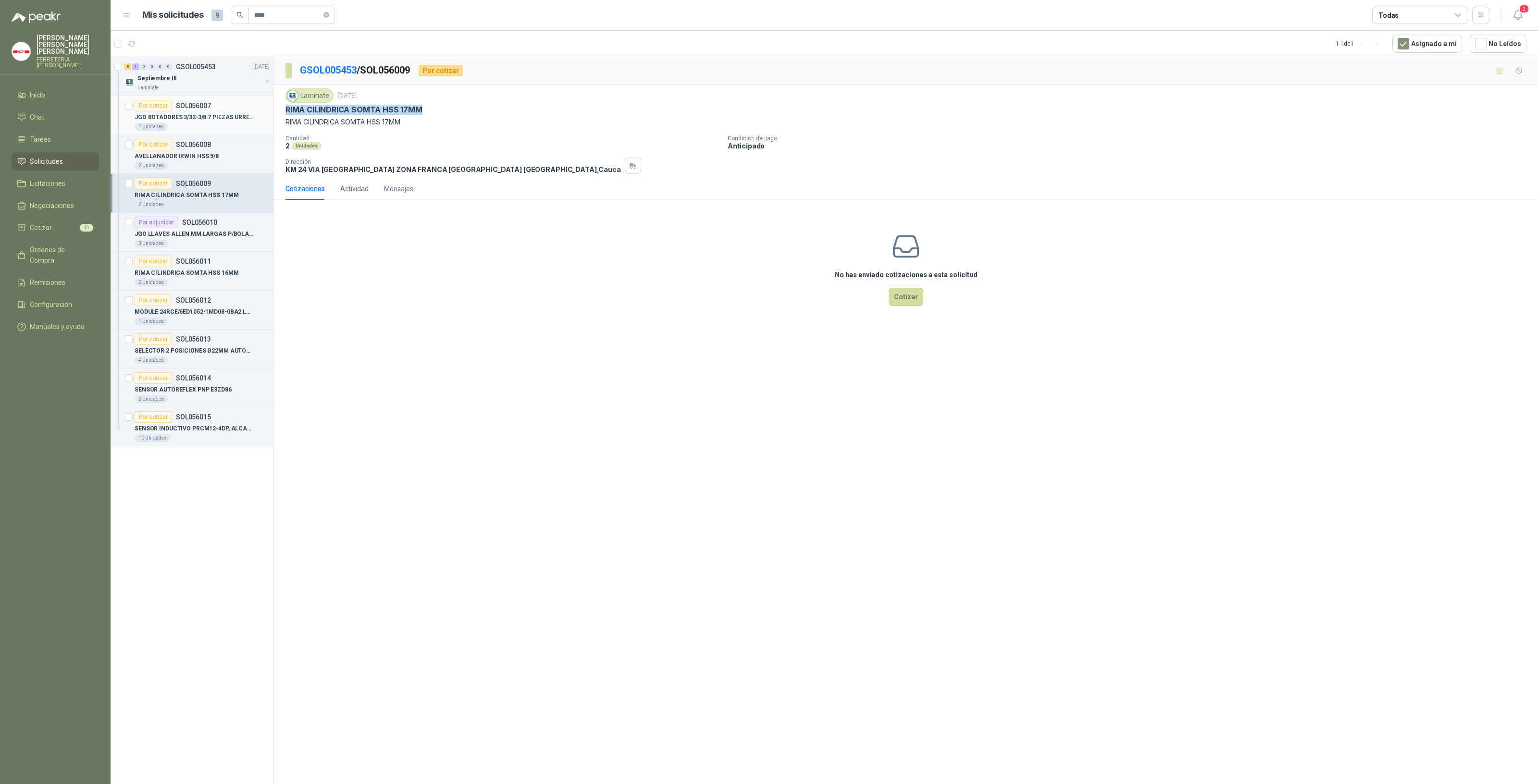
click at [175, 121] on div "JGO BOTADORES 3/32-3/8 7 PIEZAS URREA J9" at bounding box center [202, 117] width 135 height 11
click at [460, 106] on div "JGO BOTADORES 3/32-3/8 7 PIEZAS URREA J9" at bounding box center [906, 110] width 1241 height 10
click at [207, 162] on div "2 Unidades" at bounding box center [202, 166] width 135 height 8
drag, startPoint x: 405, startPoint y: 111, endPoint x: 281, endPoint y: 106, distance: 124.1
click at [281, 106] on div "Laminate [DATE] AVELLANADOR [PERSON_NAME] HSS 5/8 AVELLANADOR [PERSON_NAME] HSS…" at bounding box center [906, 131] width 1264 height 93
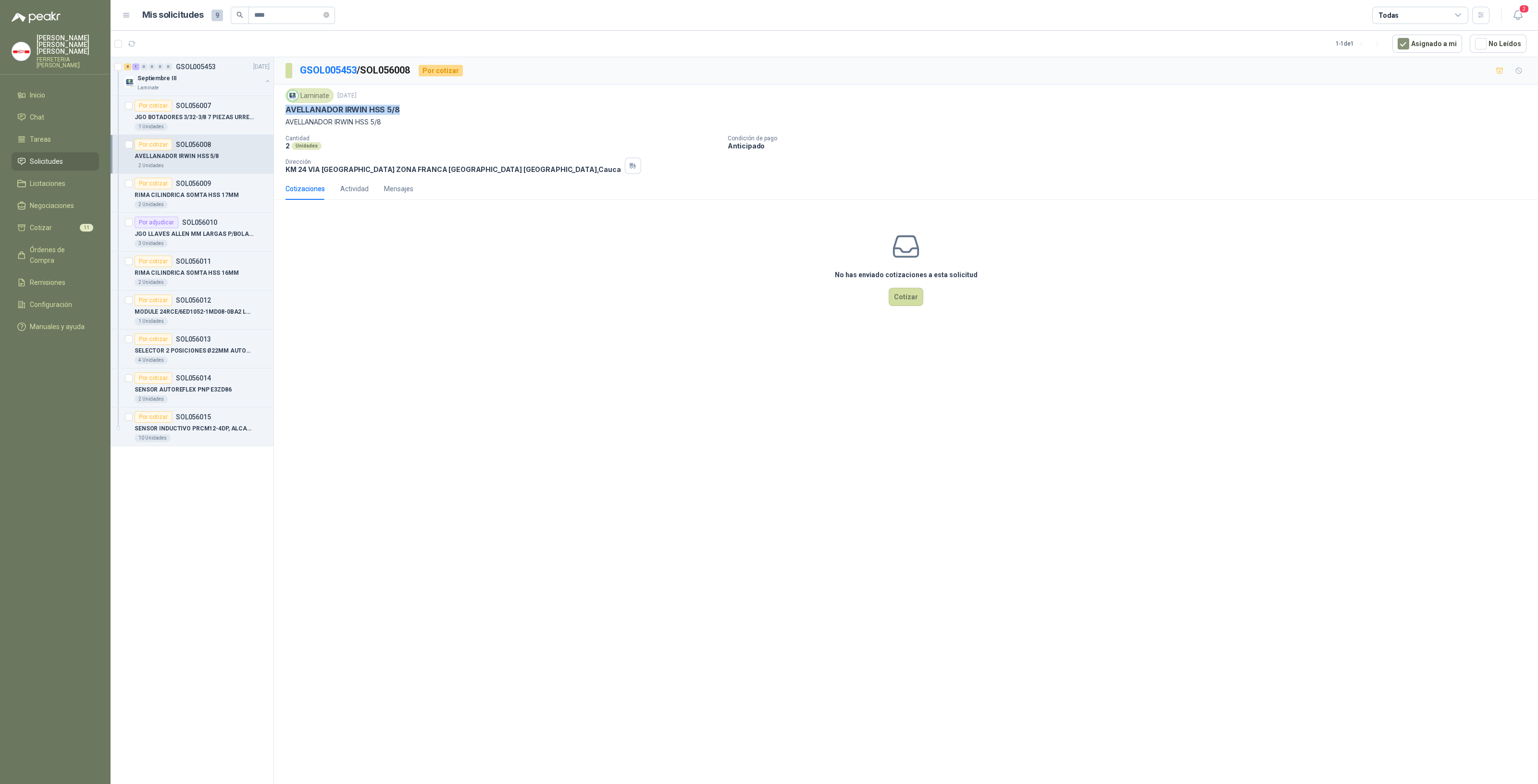
copy p "AVELLANADOR IRWIN HSS 5/8"
click at [195, 120] on p "JGO BOTADORES 3/32-3/8 7 PIEZAS URREA J9" at bounding box center [194, 117] width 119 height 9
drag, startPoint x: 479, startPoint y: 108, endPoint x: 282, endPoint y: 115, distance: 197.1
click at [282, 115] on div "Laminate [DATE] JGO BOTADORES 3/32-3/8 7 PIEZAS [PERSON_NAME] J9 JGO BOTADORES …" at bounding box center [906, 131] width 1264 height 93
copy p "JGO BOTADORES 3/32-3/8 7 PIEZAS URREA J9"
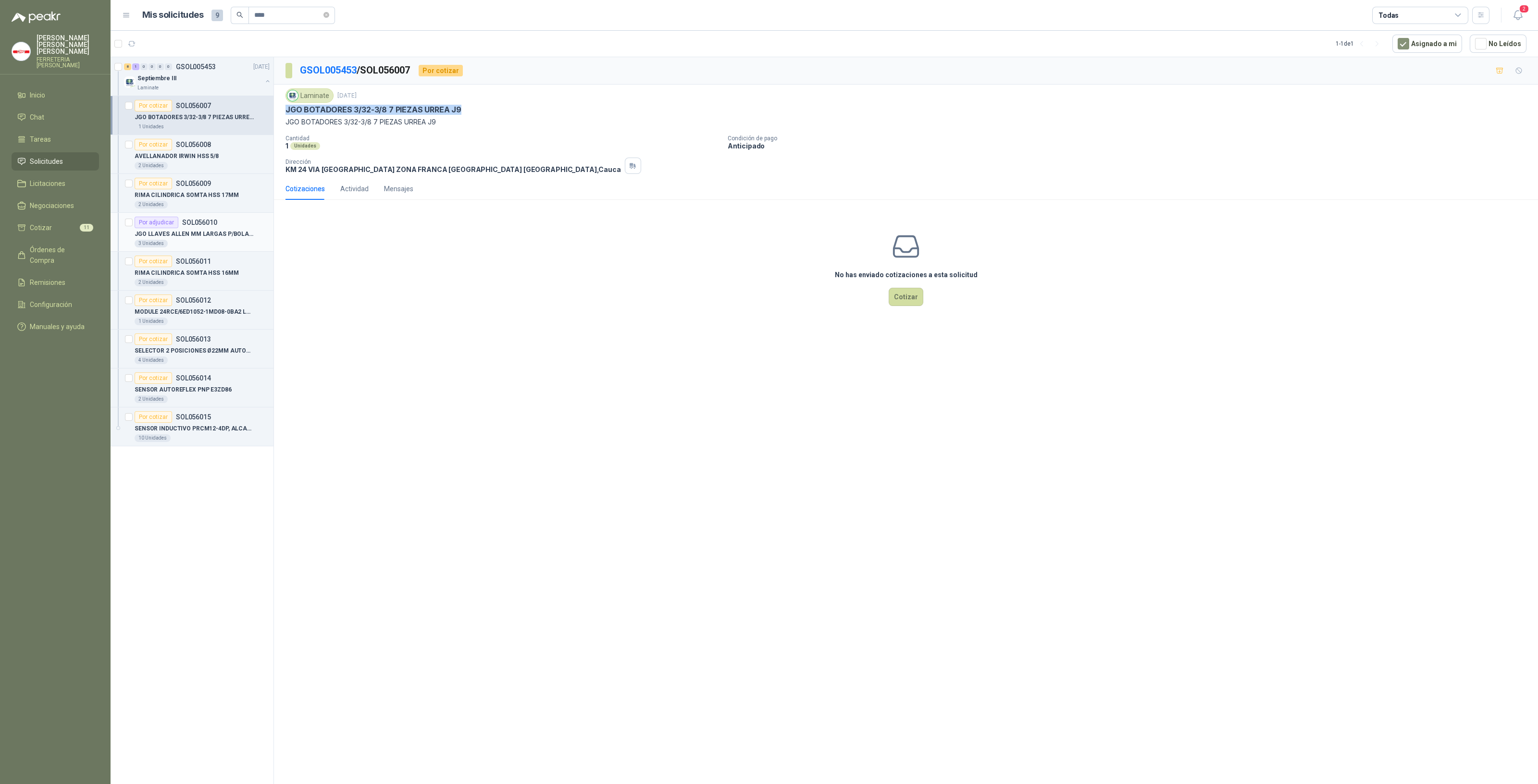
click at [196, 232] on p "JGO LLAVES ALLEN MM LARGAS P/BOLA 4996 U" at bounding box center [194, 234] width 119 height 9
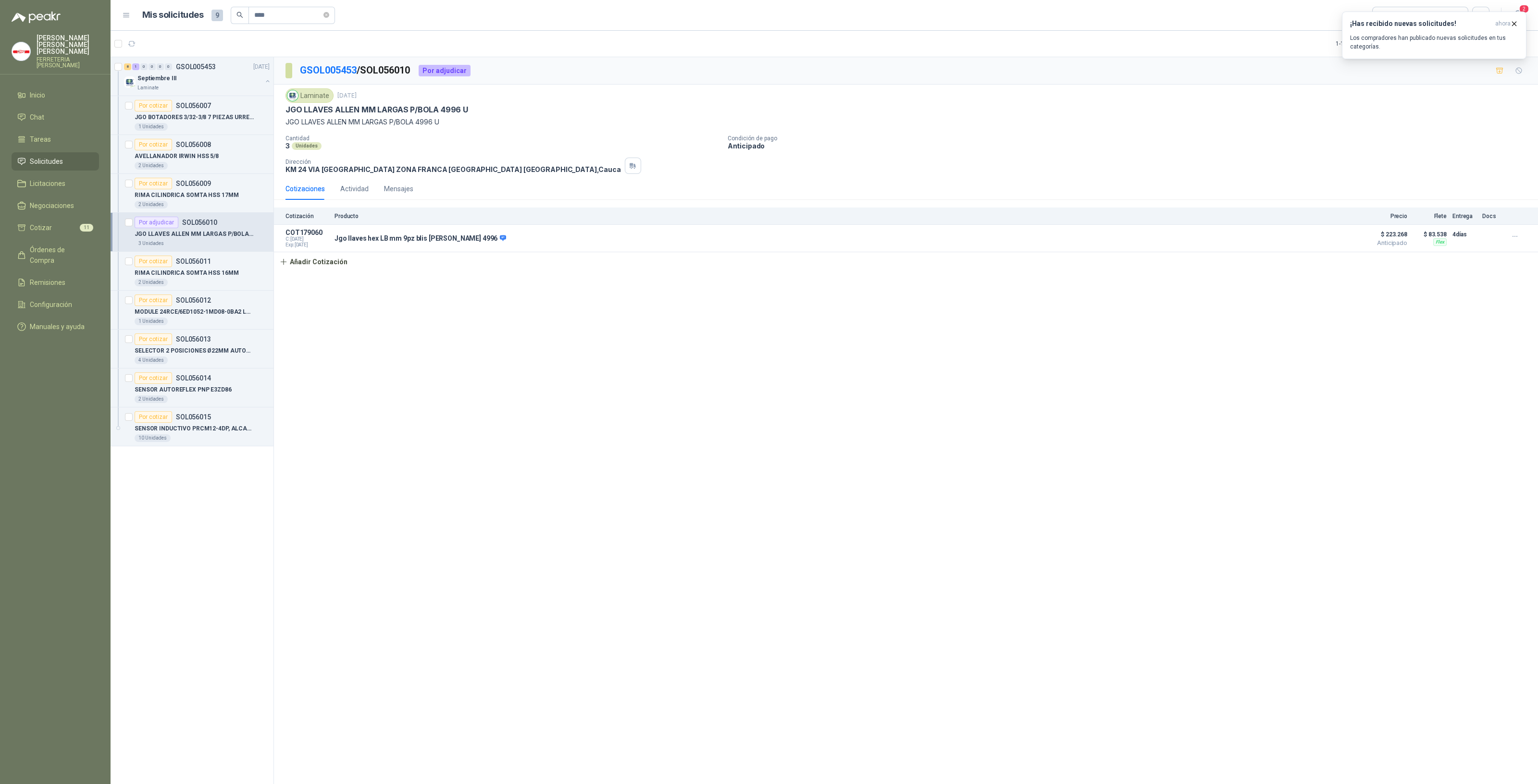
drag, startPoint x: 757, startPoint y: 455, endPoint x: 730, endPoint y: 488, distance: 42.6
click at [757, 455] on div "GSOL005453 / SOL056010 Por adjudicar Laminate [DATE] JGO LLAVES [PERSON_NAME] M…" at bounding box center [906, 423] width 1264 height 731
